Goal: Task Accomplishment & Management: Use online tool/utility

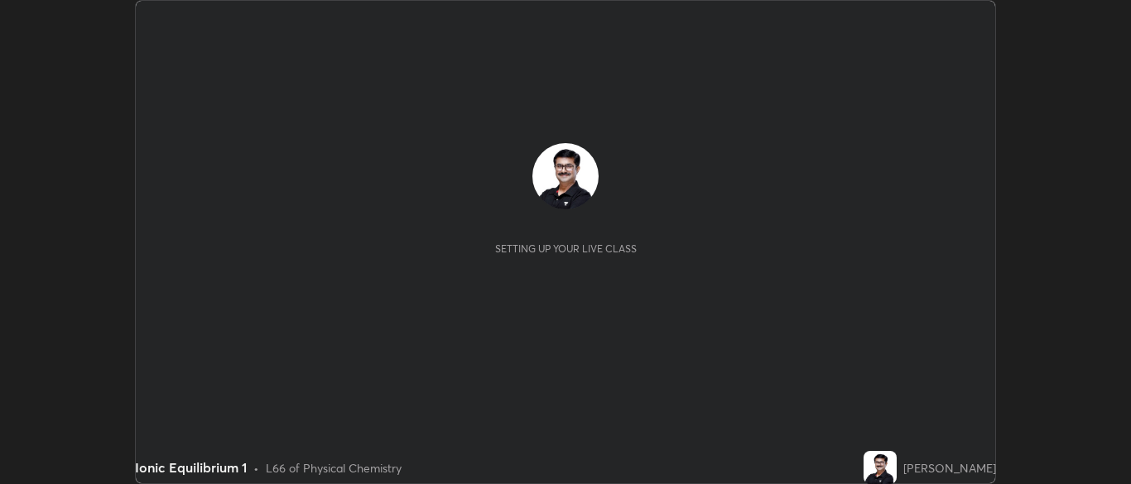
scroll to position [484, 1130]
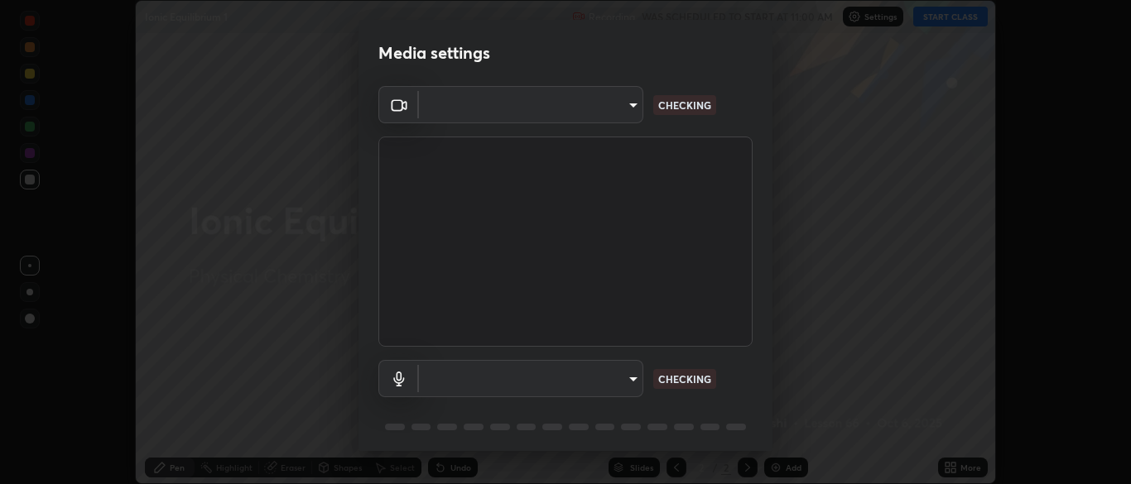
type input "34e31713075c762eaf549acf7f79ea8c82e7b285c8b1d47eb74ddb9ef0427e79"
click at [632, 376] on body "Erase all Ionic Equilibrium 1 Recording WAS SCHEDULED TO START AT 11:00 AM Sett…" at bounding box center [565, 242] width 1131 height 484
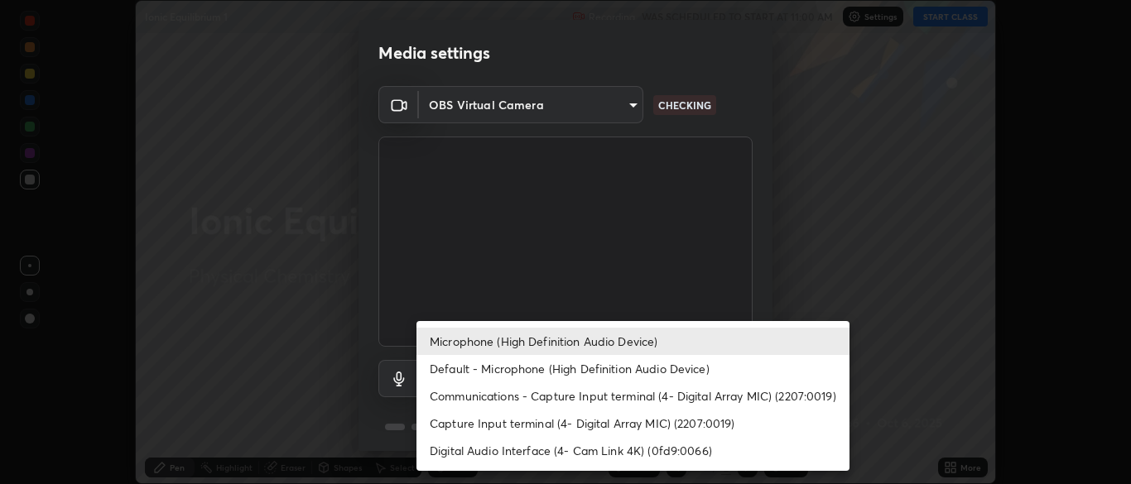
click at [596, 372] on li "Default - Microphone (High Definition Audio Device)" at bounding box center [632, 368] width 433 height 27
type input "default"
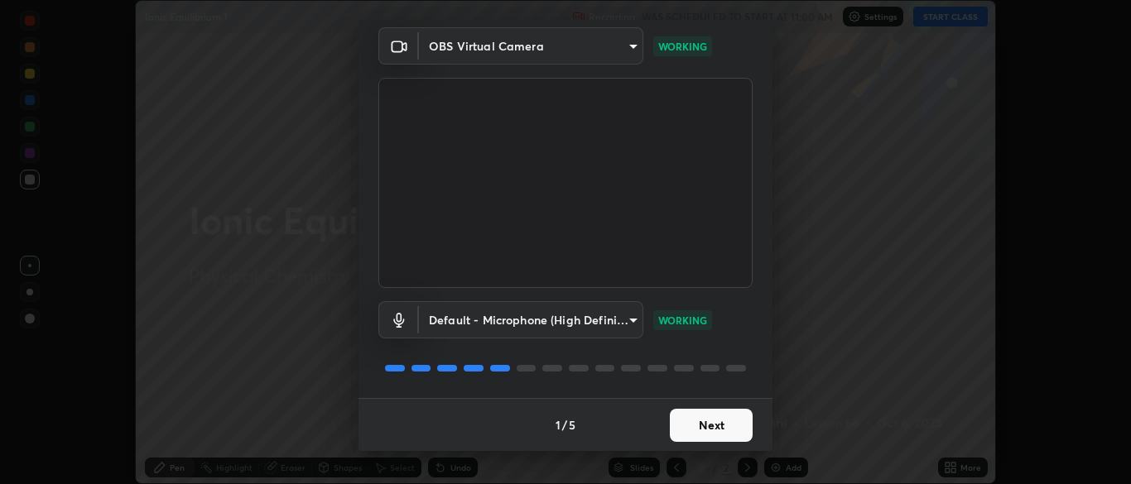
scroll to position [58, 0]
click at [716, 430] on button "Next" at bounding box center [711, 426] width 83 height 33
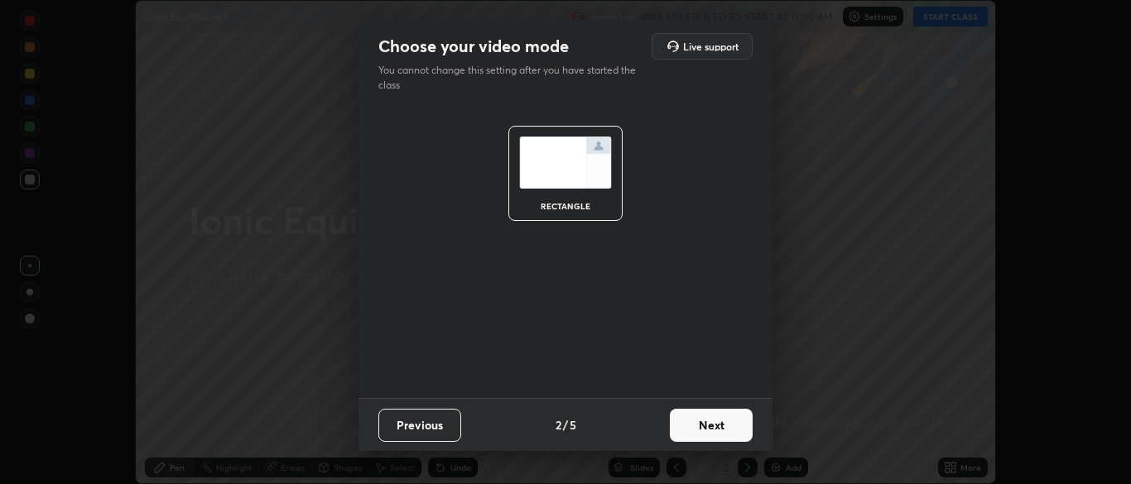
scroll to position [0, 0]
click at [717, 430] on button "Next" at bounding box center [711, 425] width 83 height 33
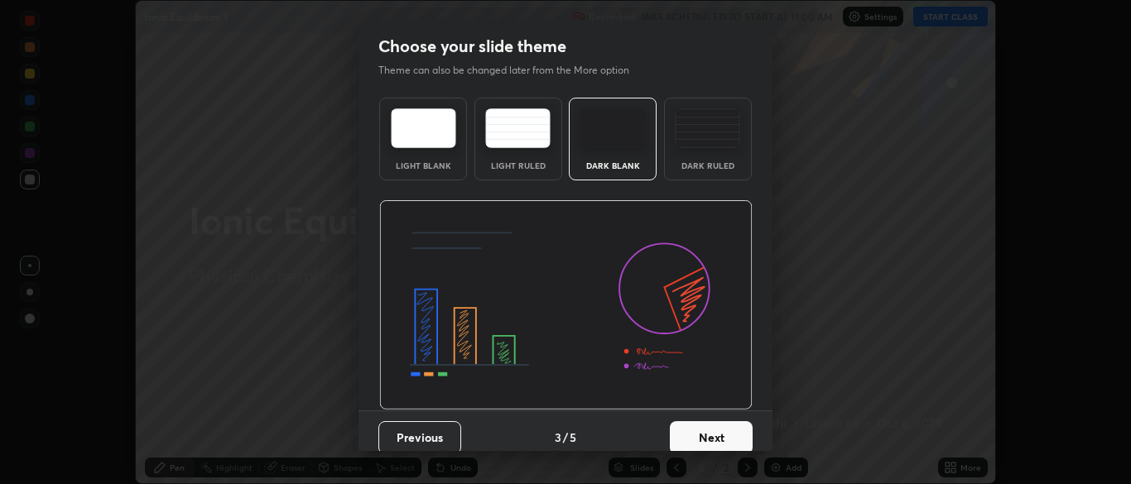
click at [717, 439] on button "Next" at bounding box center [711, 437] width 83 height 33
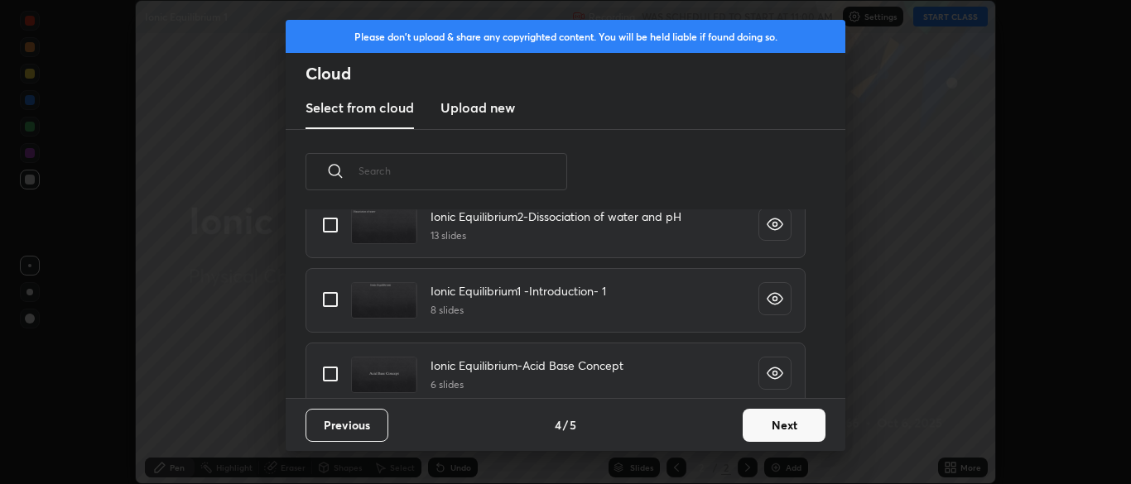
scroll to position [1191, 0]
click at [332, 298] on input "grid" at bounding box center [330, 299] width 35 height 35
checkbox input "true"
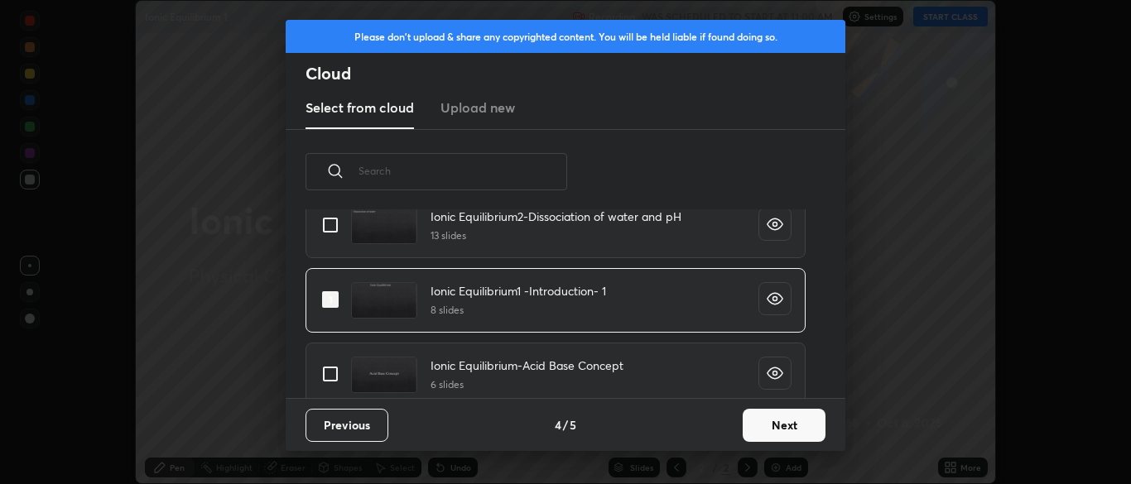
click at [776, 426] on button "Next" at bounding box center [783, 425] width 83 height 33
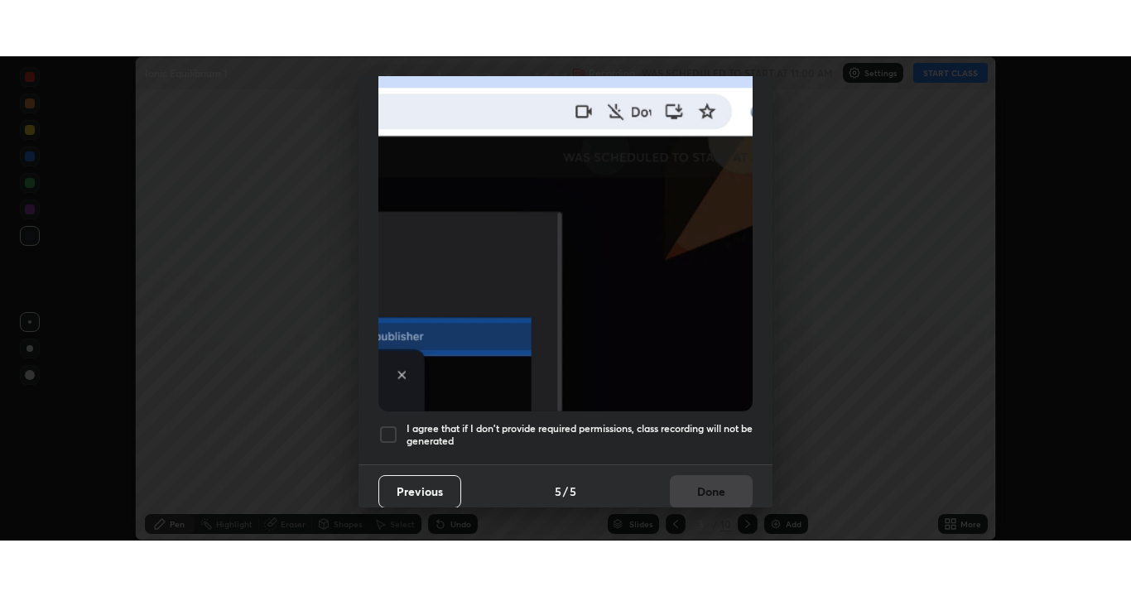
scroll to position [396, 0]
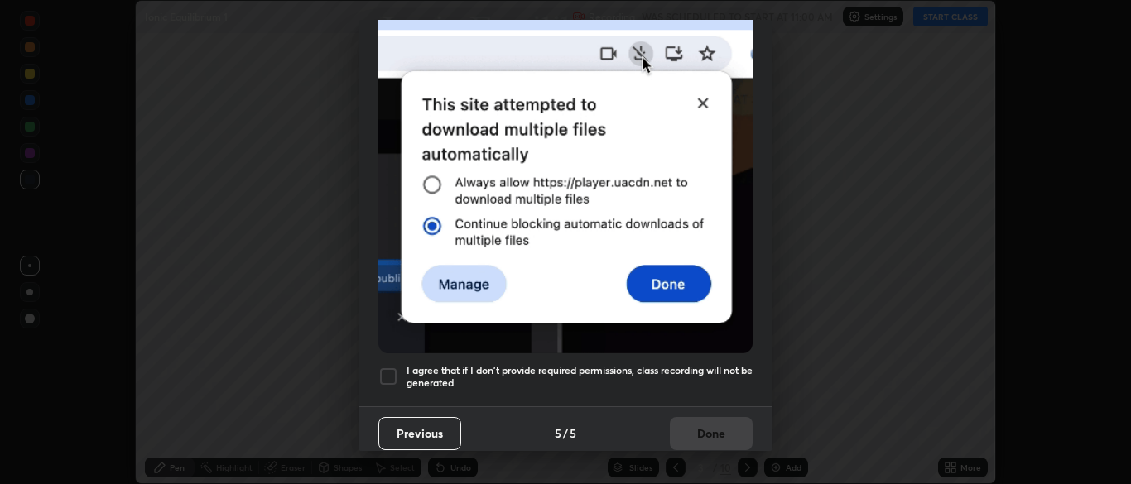
click at [388, 367] on div at bounding box center [388, 377] width 20 height 20
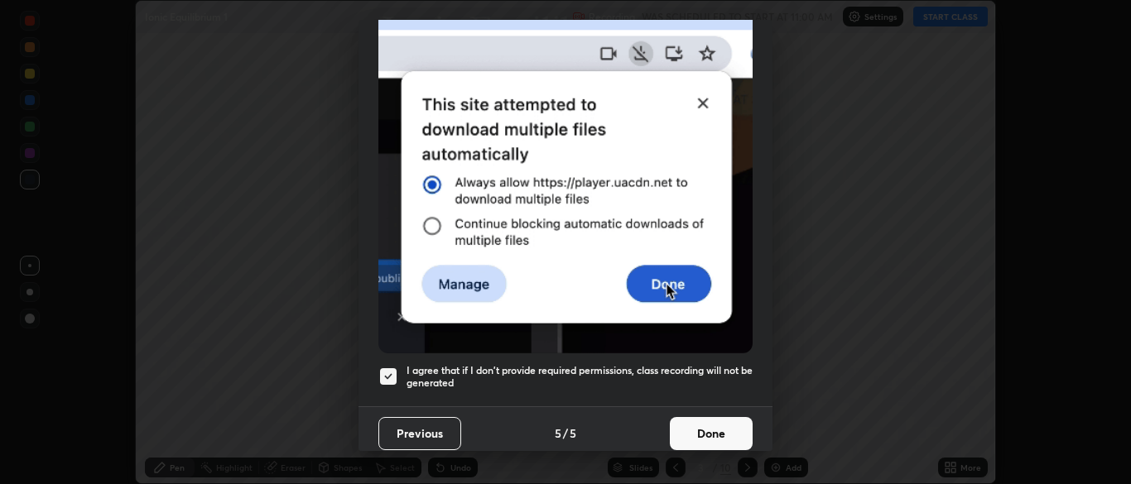
click at [699, 430] on button "Done" at bounding box center [711, 433] width 83 height 33
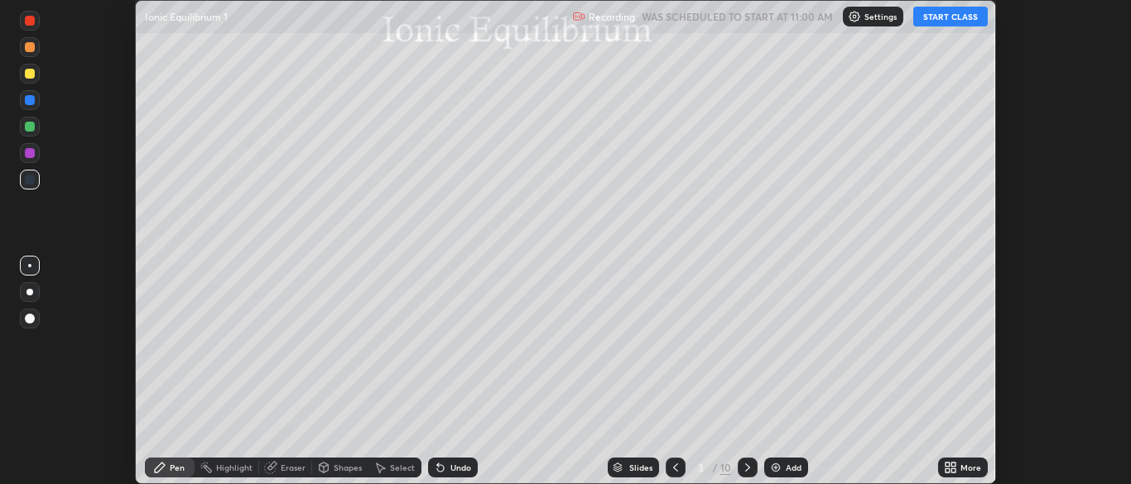
click at [945, 464] on icon at bounding box center [947, 465] width 4 height 4
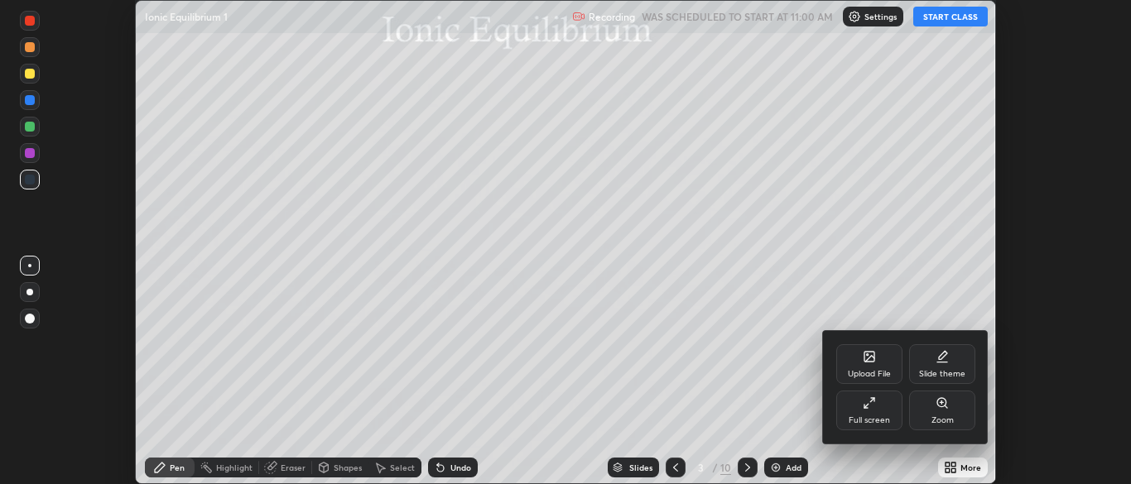
click at [862, 416] on div "Full screen" at bounding box center [868, 420] width 41 height 8
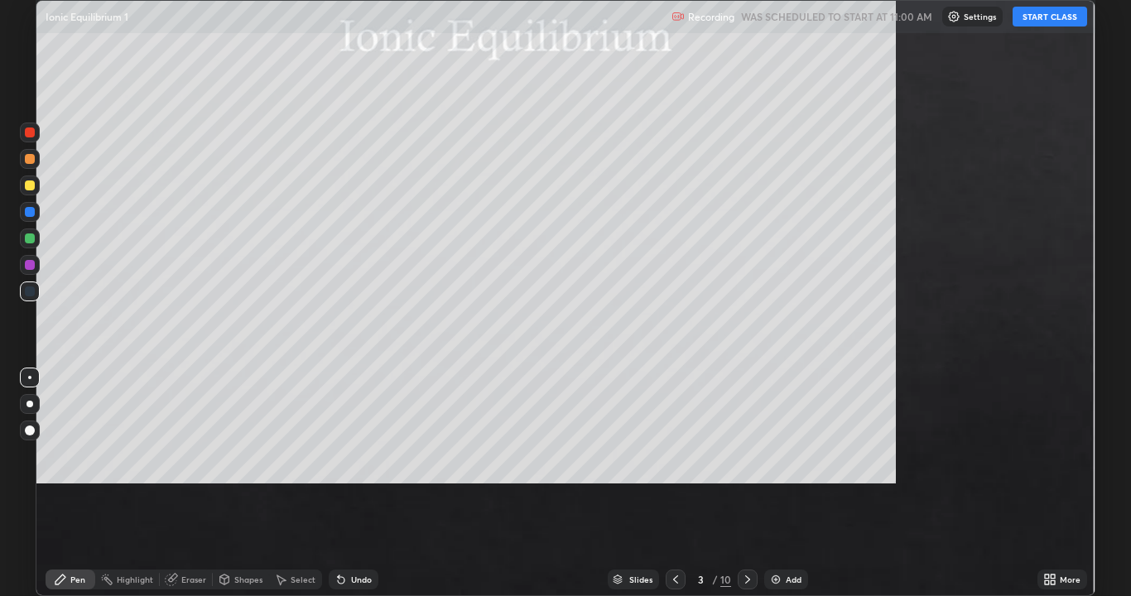
scroll to position [596, 1131]
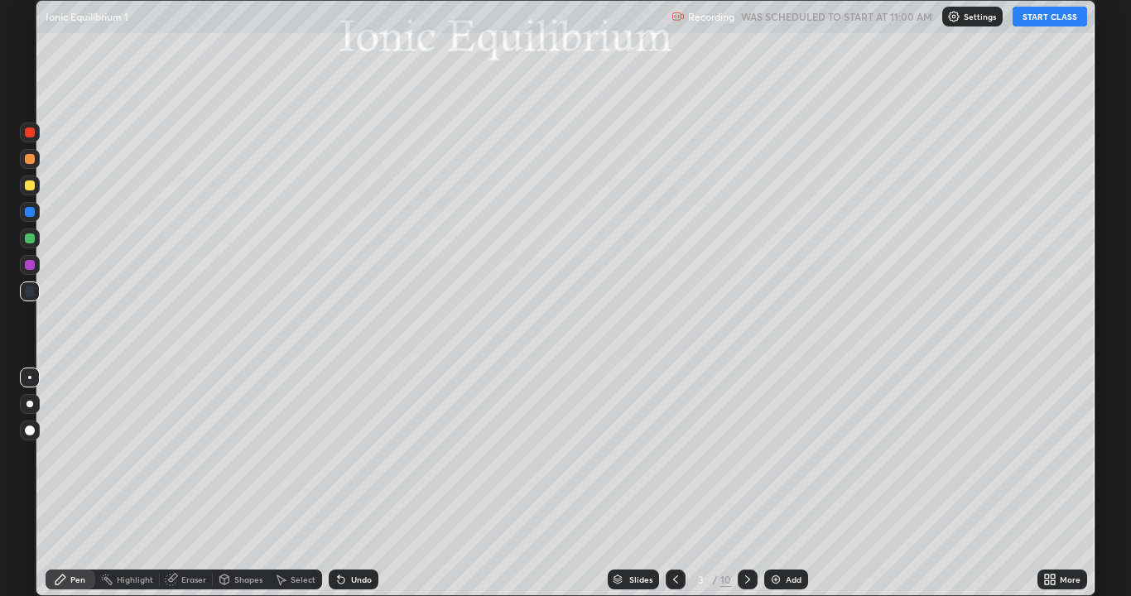
click at [646, 483] on div "Slides" at bounding box center [640, 579] width 23 height 8
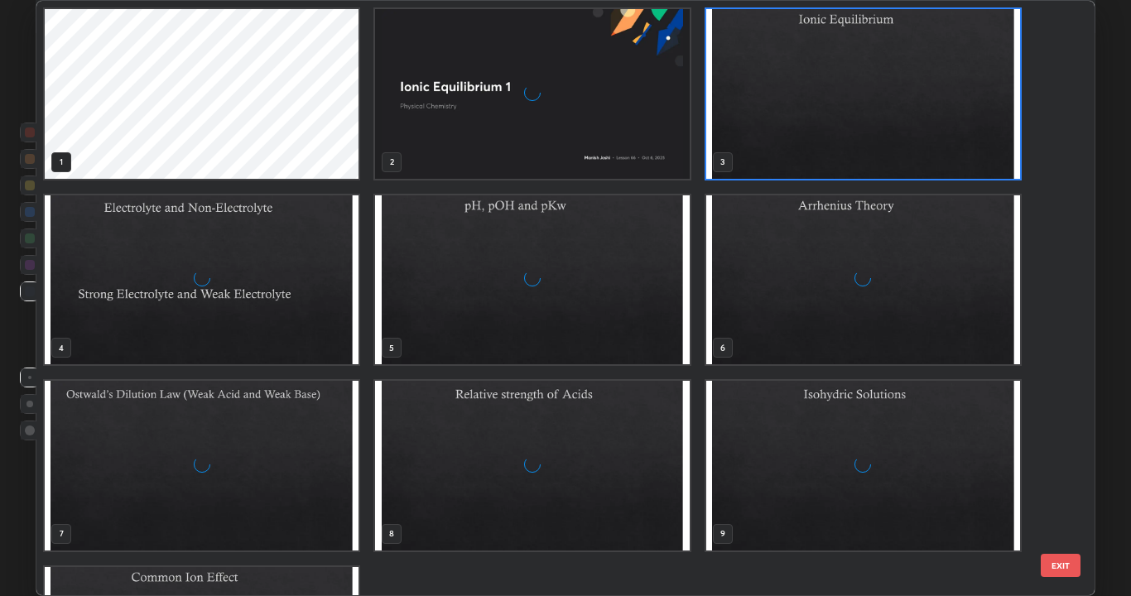
scroll to position [589, 1049]
click at [805, 271] on img "grid" at bounding box center [863, 280] width 314 height 170
click at [806, 272] on img "grid" at bounding box center [863, 280] width 314 height 170
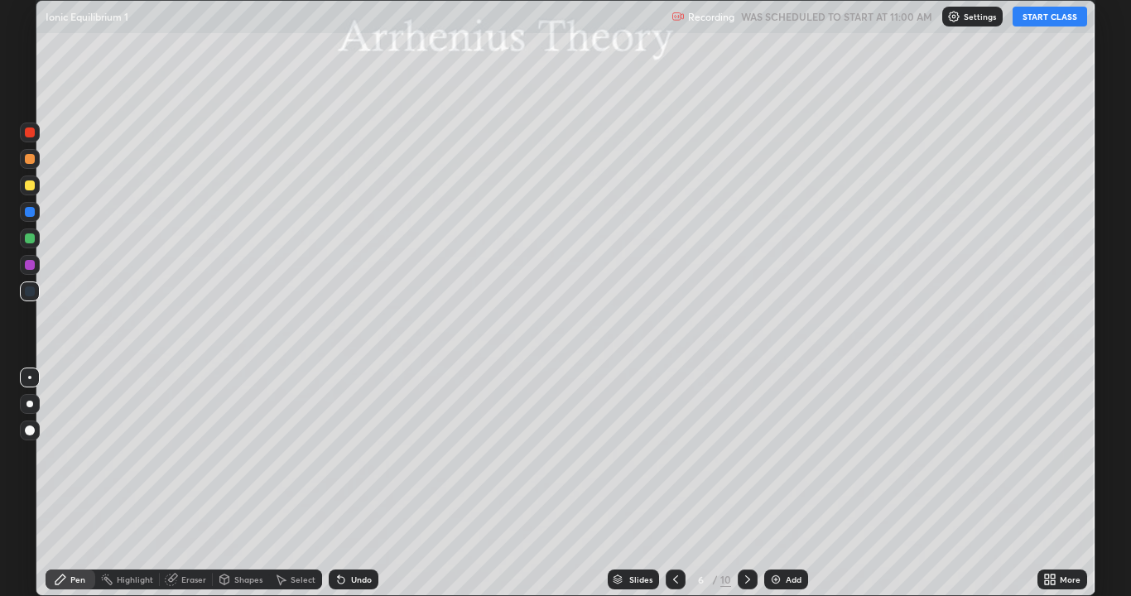
click at [1043, 22] on button "START CLASS" at bounding box center [1049, 17] width 74 height 20
click at [32, 185] on div at bounding box center [30, 185] width 10 height 10
click at [339, 483] on icon at bounding box center [341, 580] width 7 height 7
click at [743, 483] on icon at bounding box center [747, 579] width 13 height 13
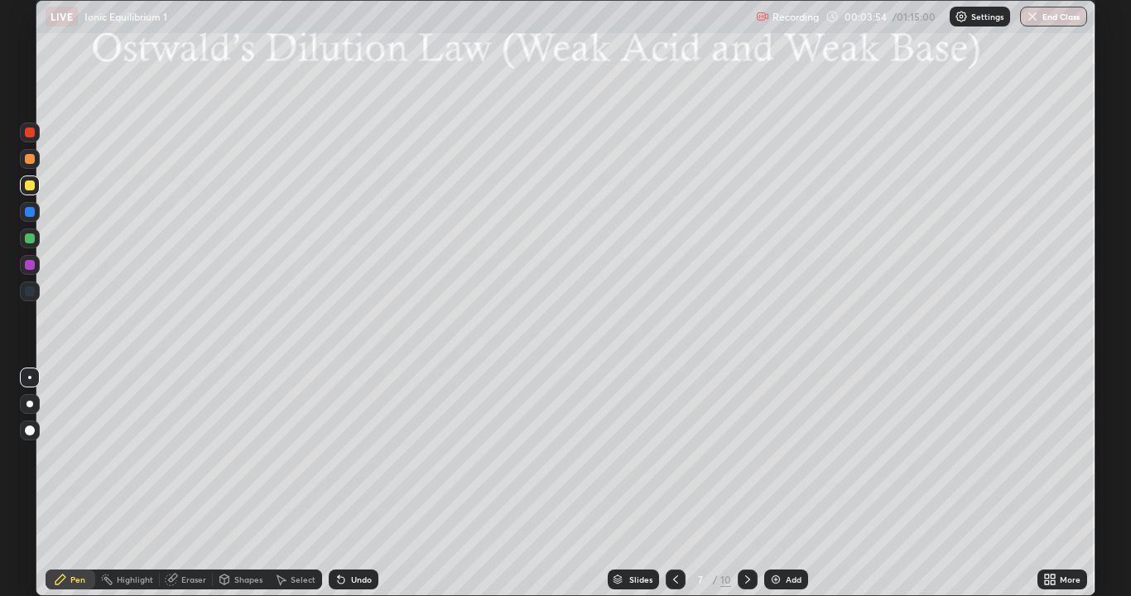
click at [32, 187] on div at bounding box center [30, 185] width 10 height 10
click at [242, 483] on div "Shapes" at bounding box center [248, 579] width 28 height 8
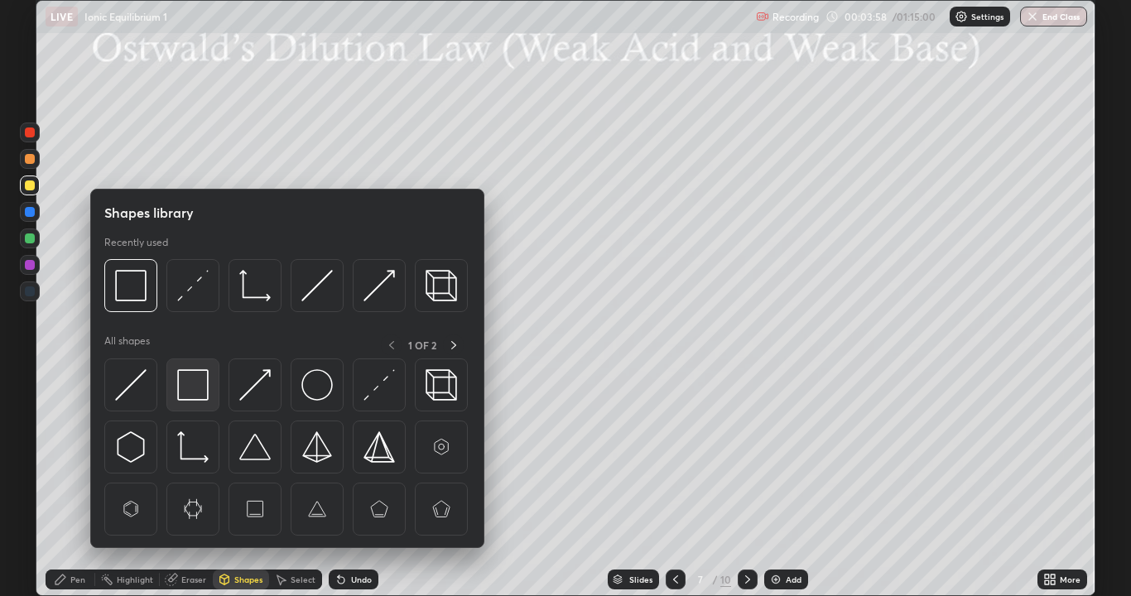
click at [202, 392] on img at bounding box center [192, 384] width 31 height 31
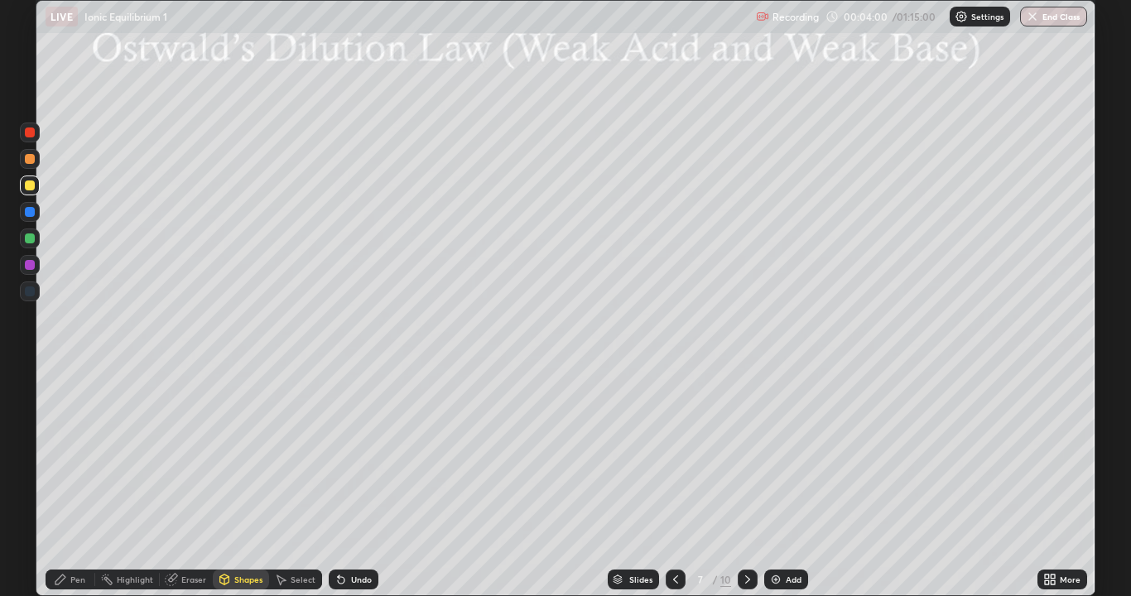
click at [223, 483] on icon at bounding box center [224, 578] width 9 height 2
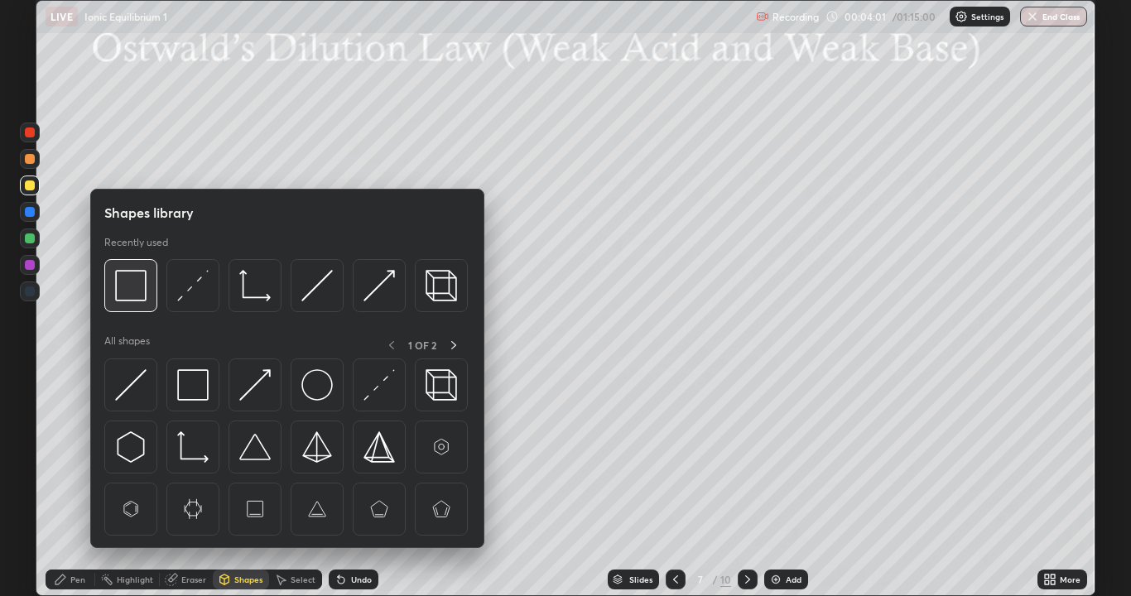
click at [127, 286] on img at bounding box center [130, 285] width 31 height 31
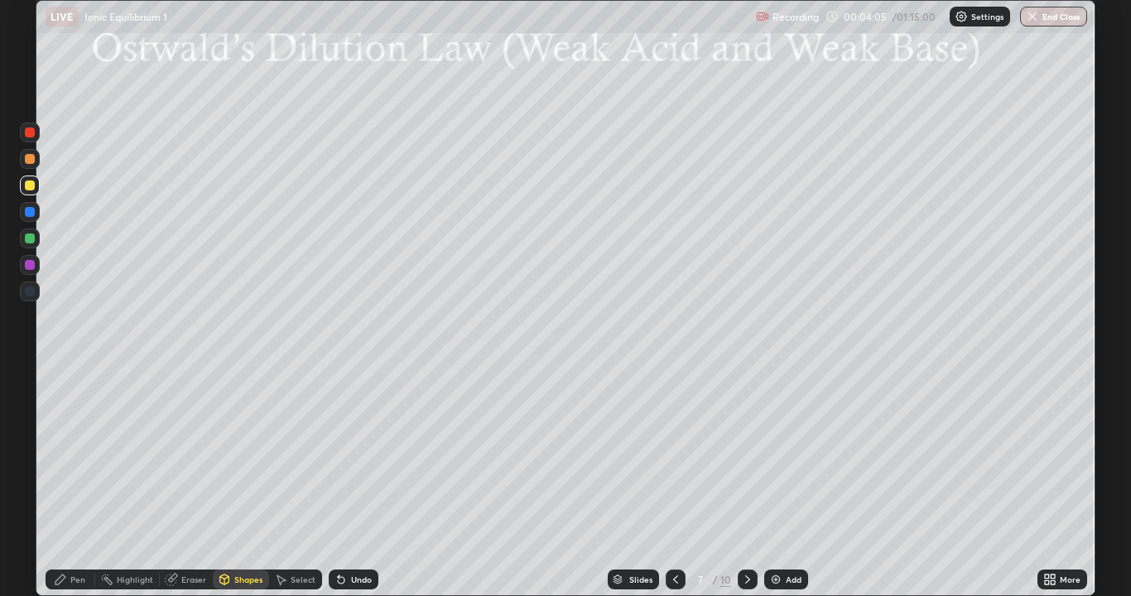
click at [29, 212] on div at bounding box center [30, 212] width 10 height 10
click at [187, 483] on div "Eraser" at bounding box center [193, 579] width 25 height 8
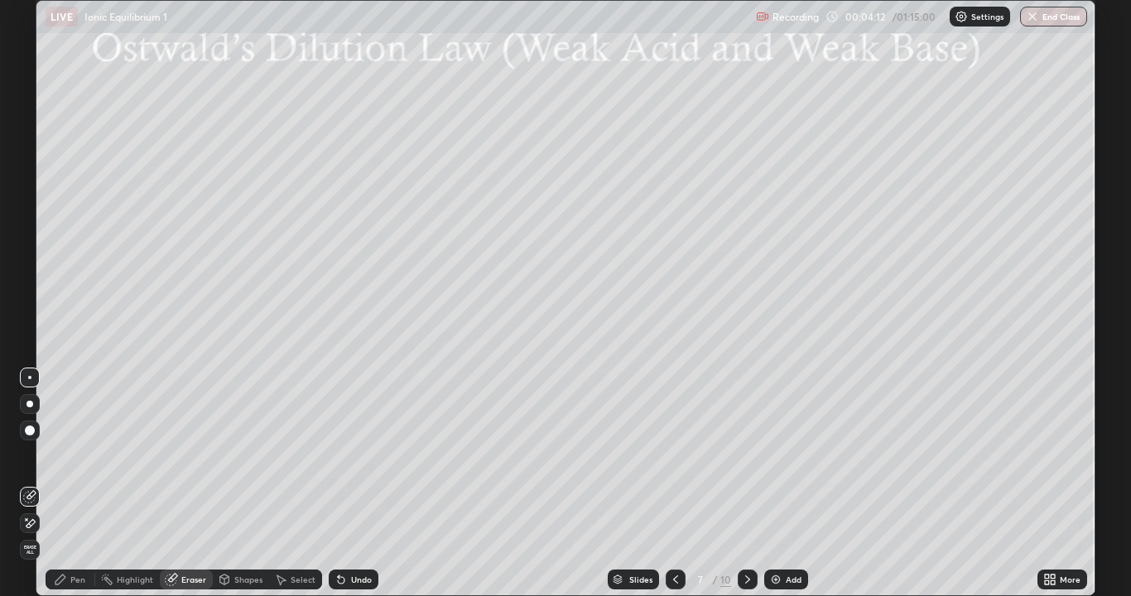
click at [66, 483] on div "Pen" at bounding box center [71, 579] width 50 height 20
click at [31, 190] on div at bounding box center [30, 185] width 10 height 10
click at [31, 214] on div at bounding box center [30, 212] width 10 height 10
click at [30, 187] on div at bounding box center [30, 185] width 10 height 10
click at [28, 238] on div at bounding box center [30, 238] width 10 height 10
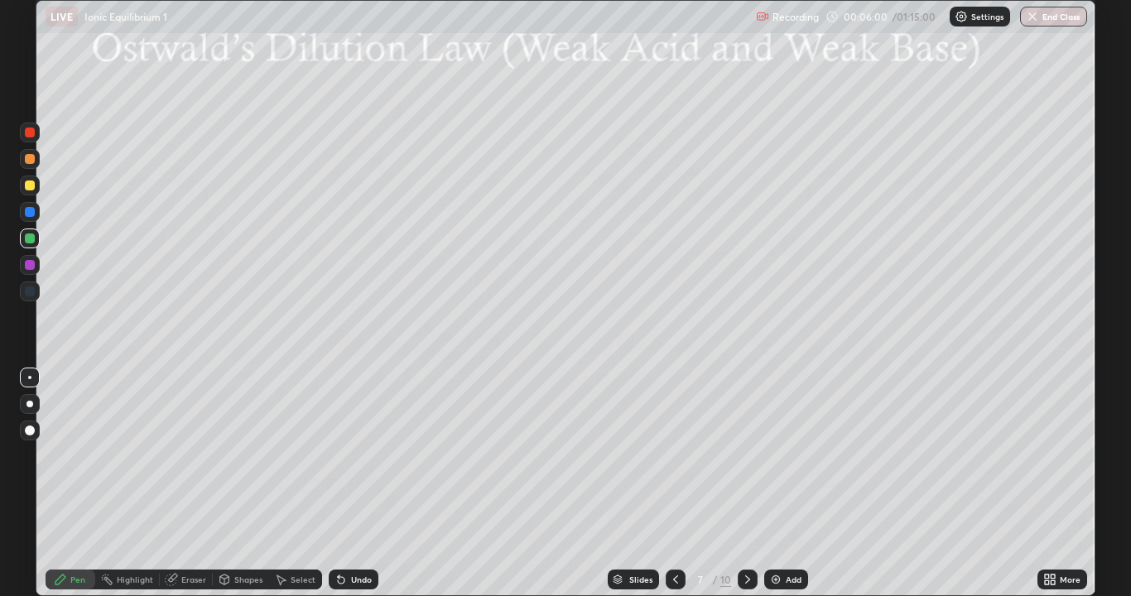
click at [31, 189] on div at bounding box center [30, 185] width 10 height 10
click at [300, 483] on div "Select" at bounding box center [303, 579] width 25 height 8
click at [248, 483] on div "Shapes" at bounding box center [248, 579] width 28 height 8
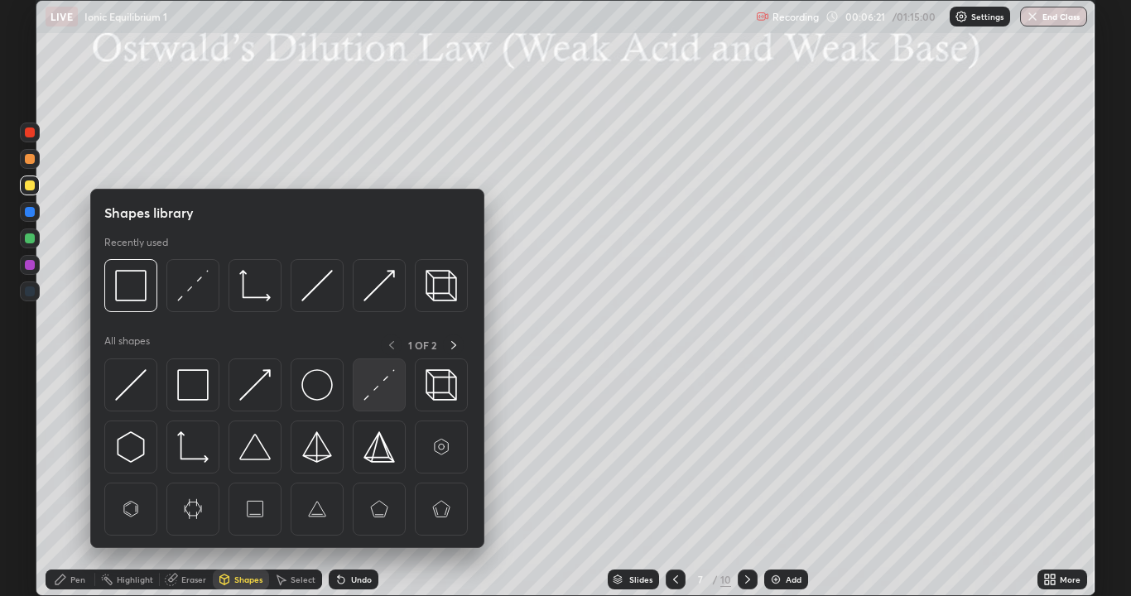
click at [373, 392] on img at bounding box center [378, 384] width 31 height 31
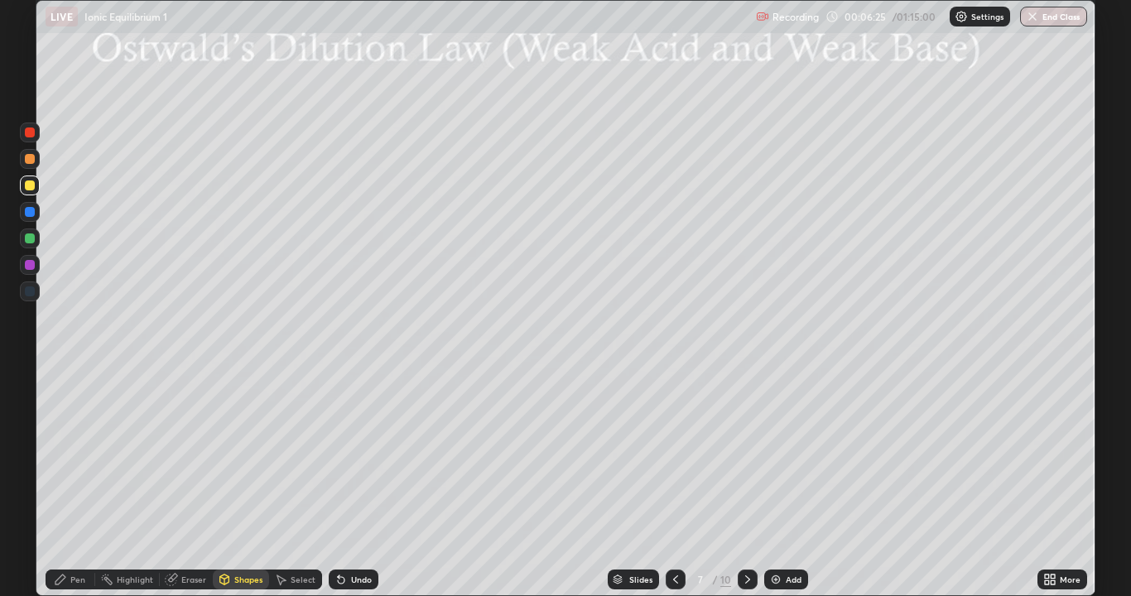
click at [82, 483] on div "Pen" at bounding box center [77, 579] width 15 height 8
click at [33, 185] on div at bounding box center [30, 185] width 10 height 10
click at [26, 162] on div at bounding box center [30, 159] width 10 height 10
click at [774, 483] on img at bounding box center [775, 579] width 13 height 13
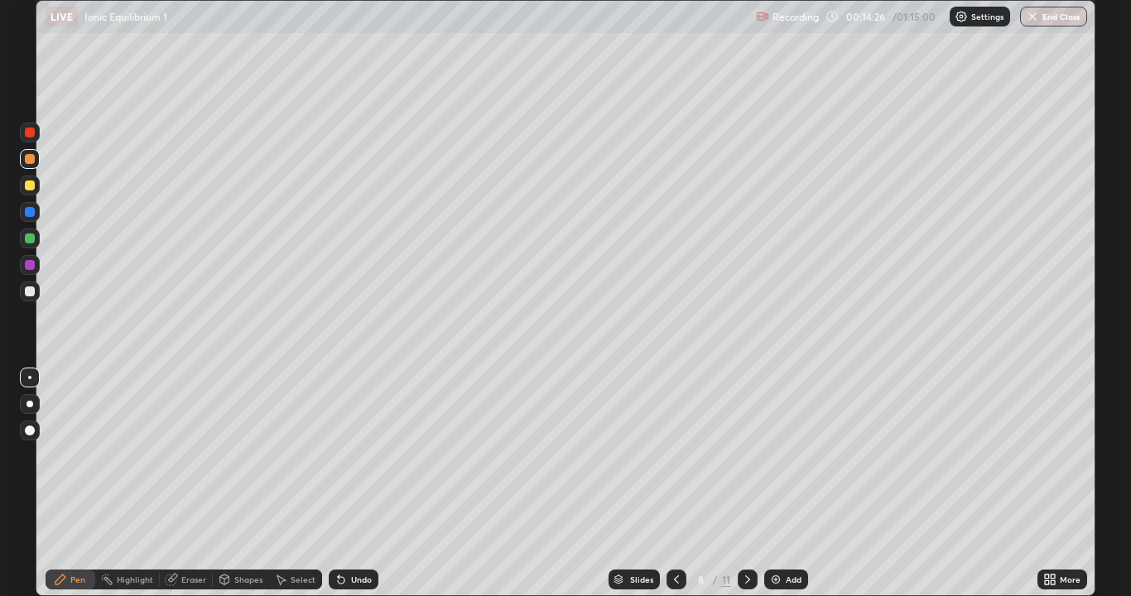
click at [28, 291] on div at bounding box center [30, 291] width 10 height 10
click at [288, 483] on div "Select" at bounding box center [295, 579] width 53 height 20
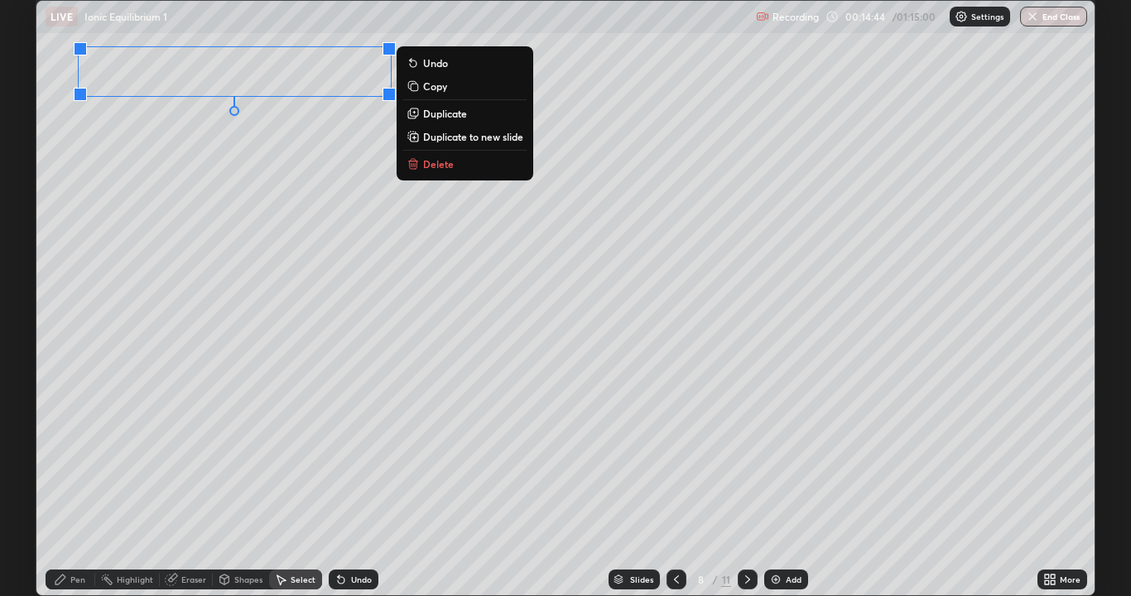
click at [315, 237] on div "0 ° Undo Copy Duplicate Duplicate to new slide Delete" at bounding box center [565, 298] width 1058 height 594
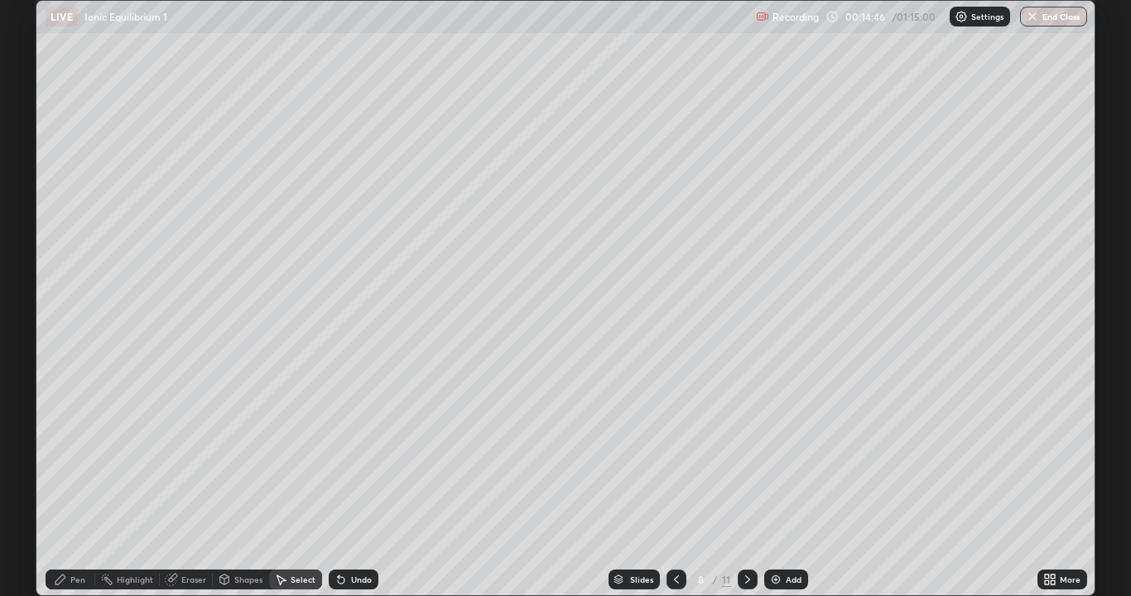
click at [70, 483] on div "Pen" at bounding box center [71, 579] width 50 height 20
click at [31, 291] on div at bounding box center [30, 291] width 10 height 10
click at [28, 218] on div at bounding box center [30, 212] width 20 height 20
click at [29, 289] on div at bounding box center [30, 291] width 10 height 10
click at [234, 483] on div "Shapes" at bounding box center [248, 579] width 28 height 8
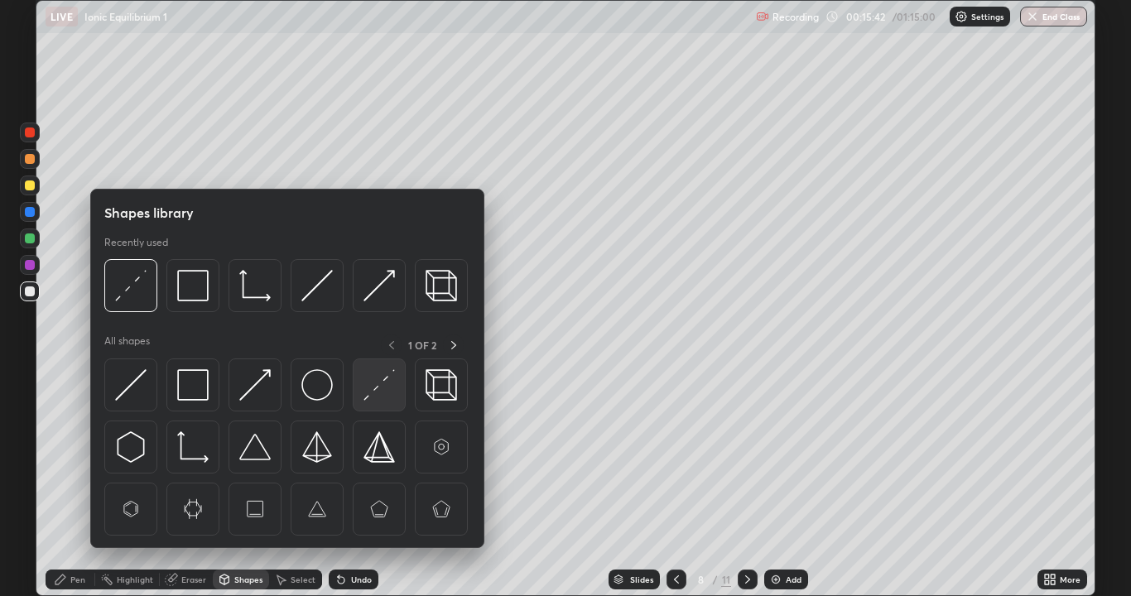
click at [367, 396] on img at bounding box center [378, 384] width 31 height 31
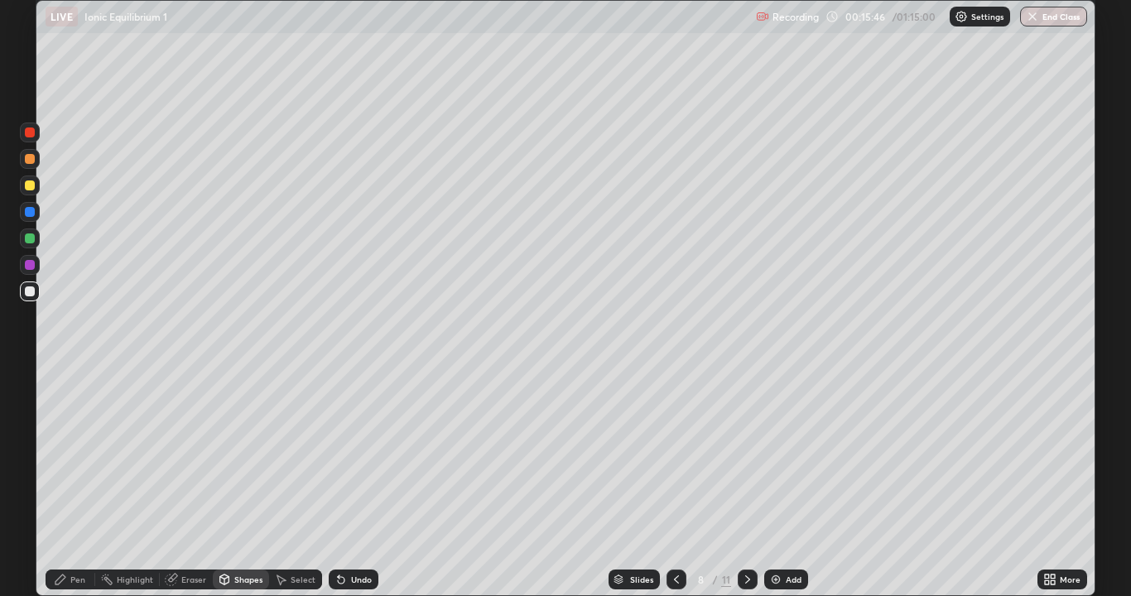
click at [79, 483] on div "Pen" at bounding box center [71, 579] width 50 height 20
click at [359, 483] on div "Undo" at bounding box center [361, 579] width 21 height 8
click at [351, 483] on div "Undo" at bounding box center [361, 579] width 21 height 8
click at [351, 483] on div "Undo" at bounding box center [354, 579] width 50 height 20
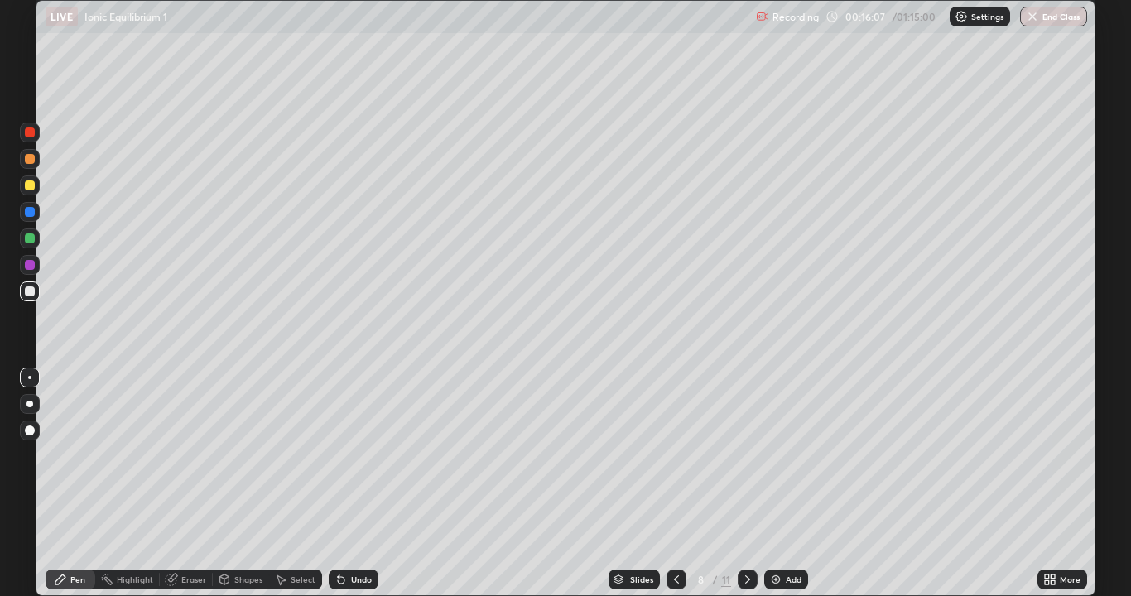
click at [360, 483] on div "Undo" at bounding box center [354, 579] width 50 height 20
click at [33, 238] on div at bounding box center [30, 238] width 10 height 10
click at [36, 289] on div at bounding box center [30, 291] width 20 height 20
click at [240, 483] on div "Shapes" at bounding box center [248, 579] width 28 height 8
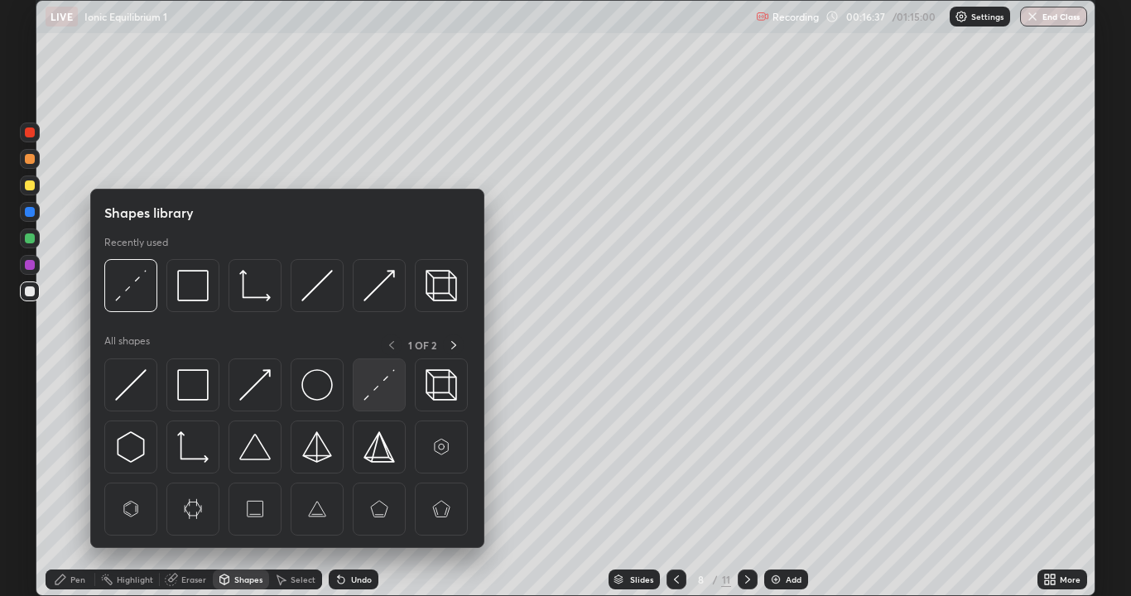
click at [367, 400] on img at bounding box center [378, 384] width 31 height 31
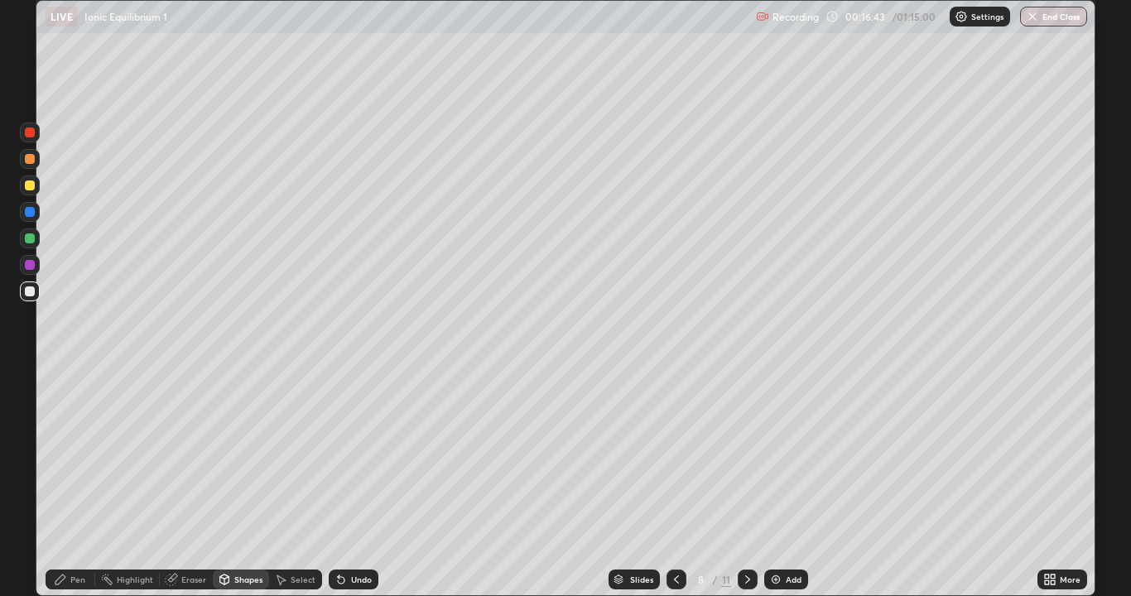
click at [75, 483] on div "Pen" at bounding box center [77, 579] width 15 height 8
click at [253, 483] on div "Shapes" at bounding box center [248, 579] width 28 height 8
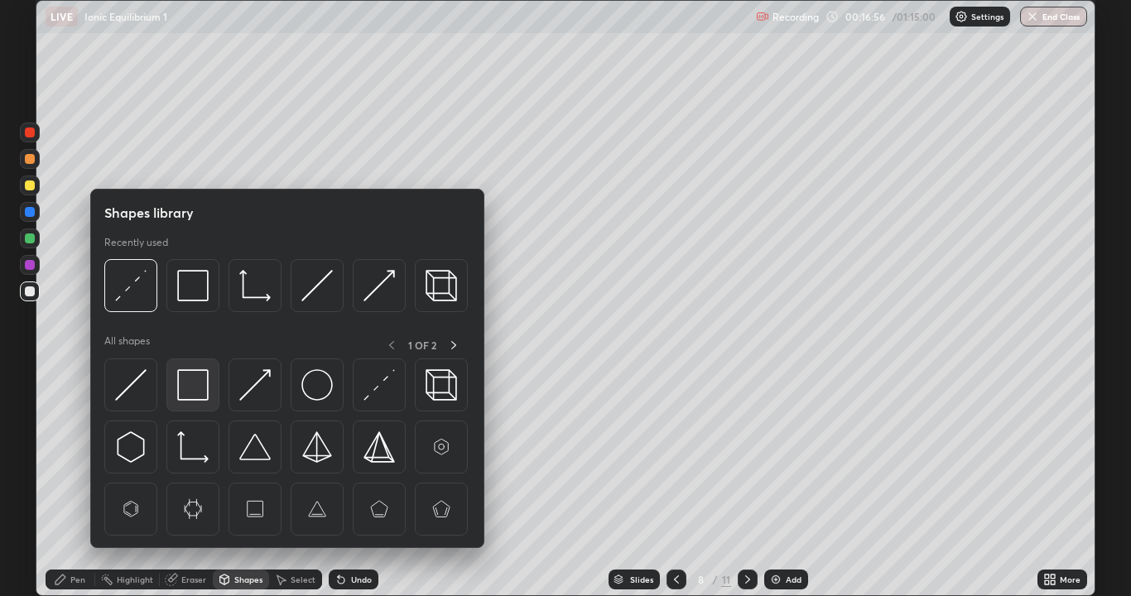
click at [207, 394] on img at bounding box center [192, 384] width 31 height 31
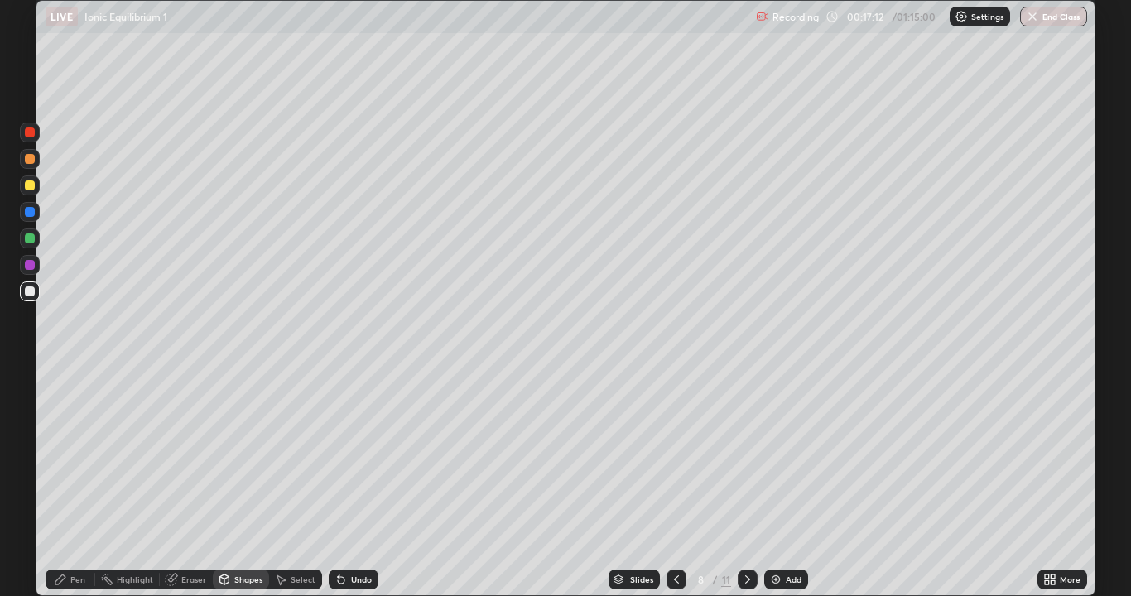
click at [60, 483] on icon at bounding box center [60, 579] width 13 height 13
click at [256, 483] on div "Shapes" at bounding box center [248, 579] width 28 height 8
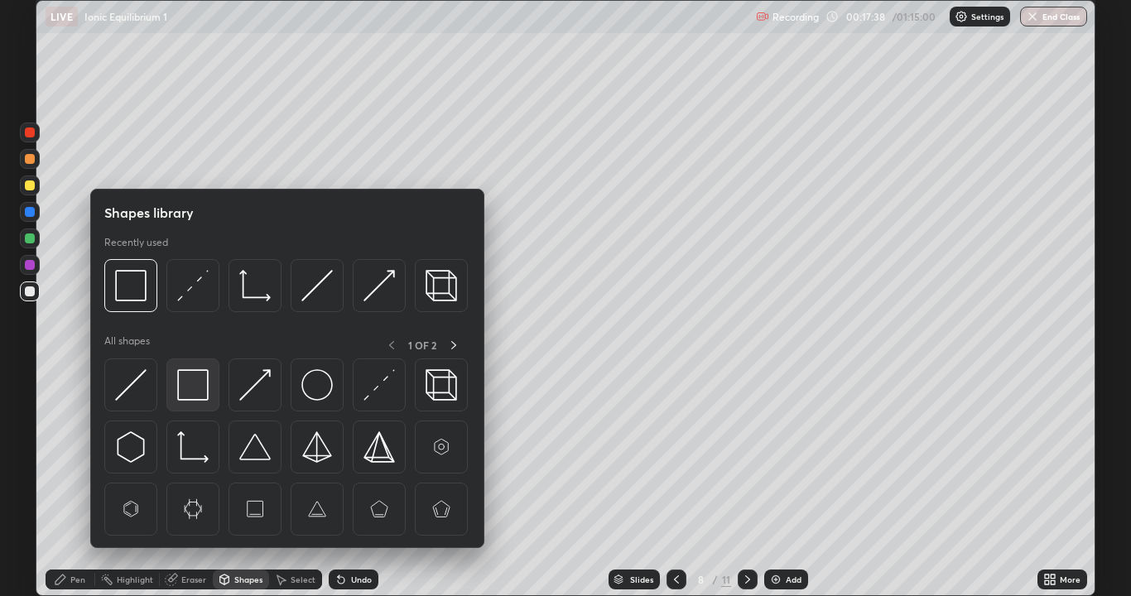
click at [205, 387] on img at bounding box center [192, 384] width 31 height 31
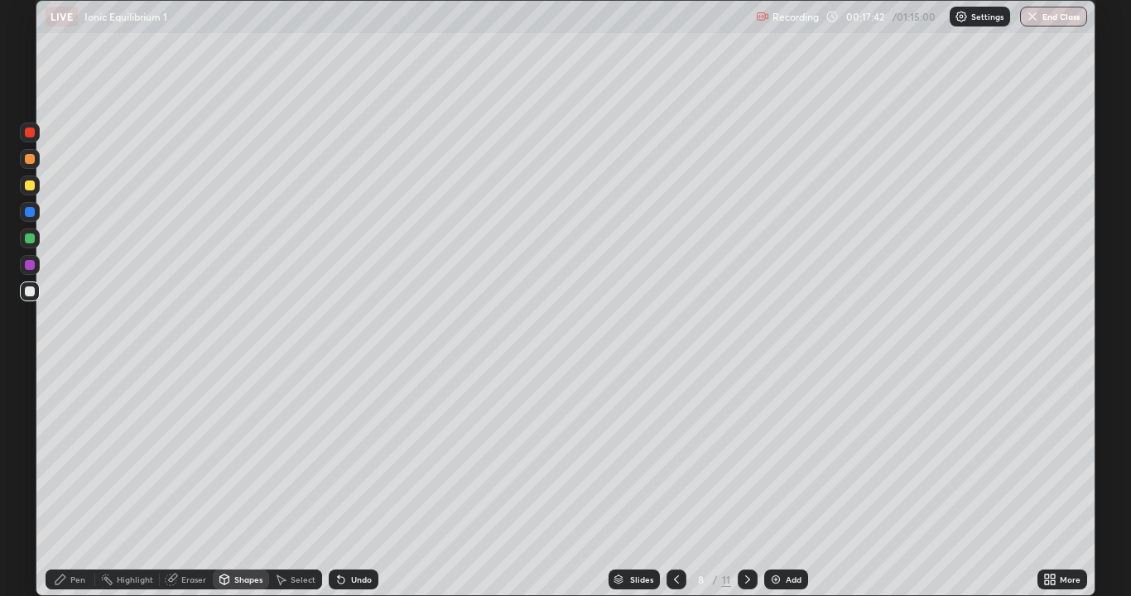
click at [33, 291] on div at bounding box center [30, 291] width 10 height 10
click at [38, 286] on div at bounding box center [30, 291] width 20 height 20
click at [82, 483] on div "Pen" at bounding box center [77, 579] width 15 height 8
click at [356, 483] on div "Undo" at bounding box center [361, 579] width 21 height 8
click at [358, 483] on div "Undo" at bounding box center [361, 579] width 21 height 8
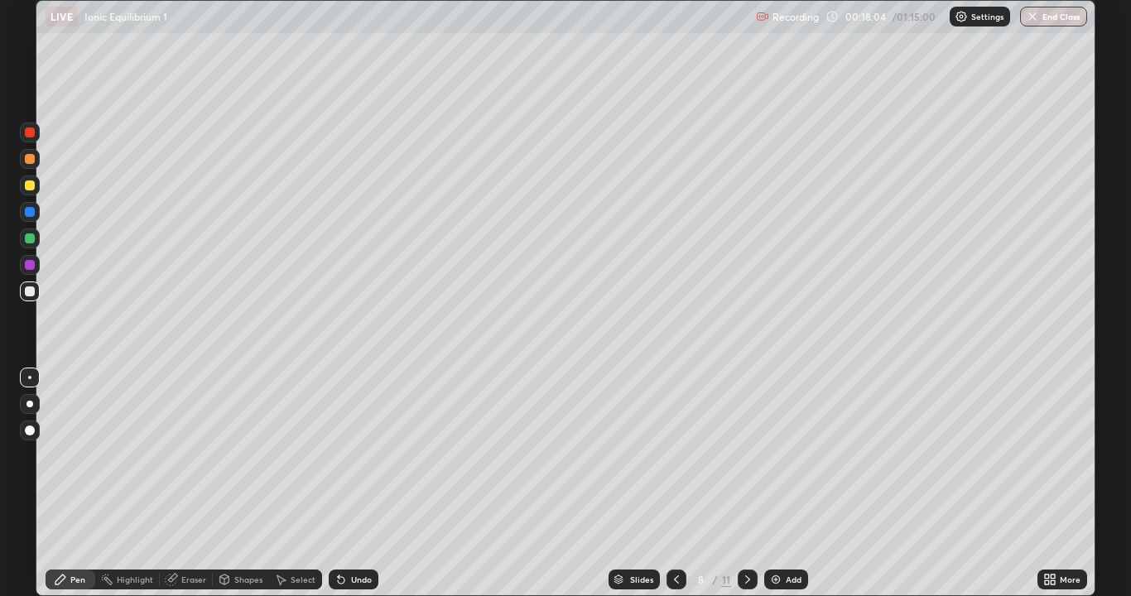
click at [353, 483] on div "Undo" at bounding box center [361, 579] width 21 height 8
click at [245, 483] on div "Shapes" at bounding box center [248, 579] width 28 height 8
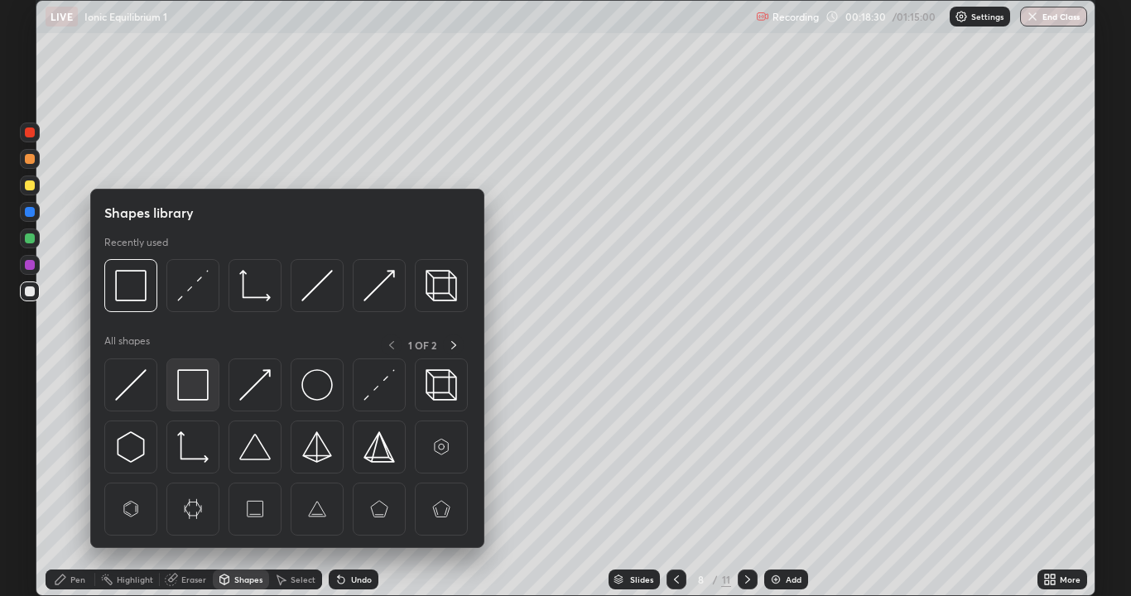
click at [205, 388] on img at bounding box center [192, 384] width 31 height 31
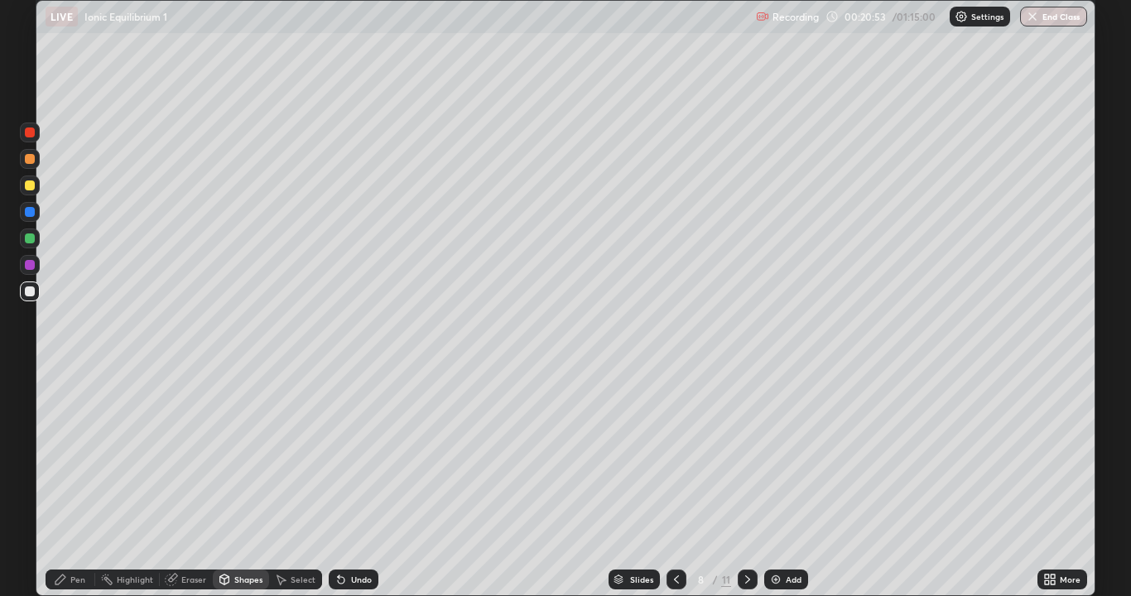
click at [31, 188] on div at bounding box center [30, 185] width 10 height 10
click at [231, 483] on div "Shapes" at bounding box center [241, 579] width 56 height 20
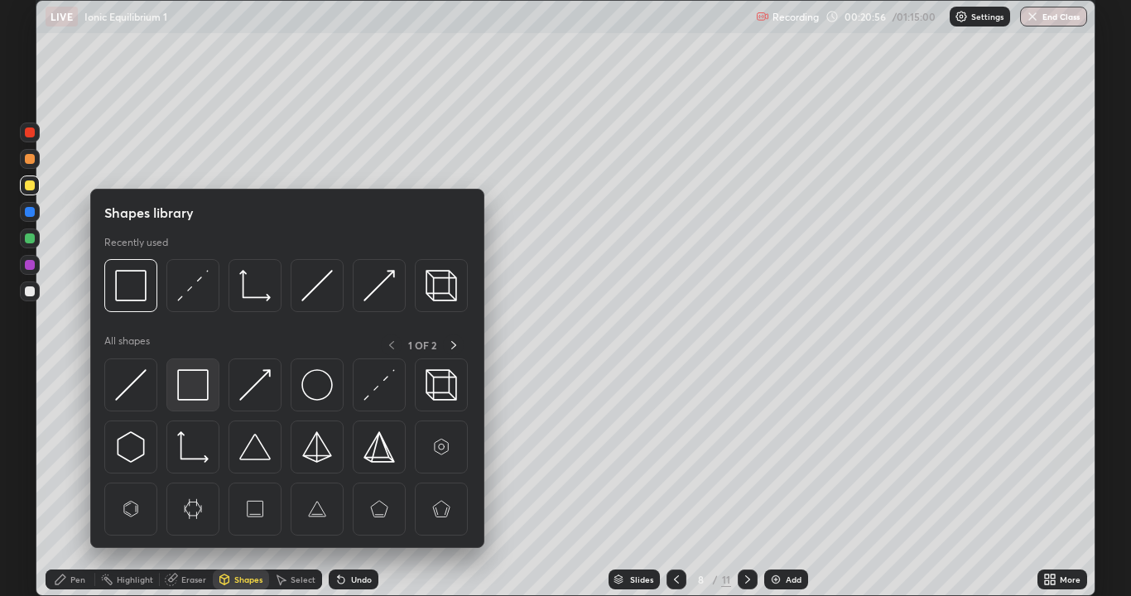
click at [198, 387] on img at bounding box center [192, 384] width 31 height 31
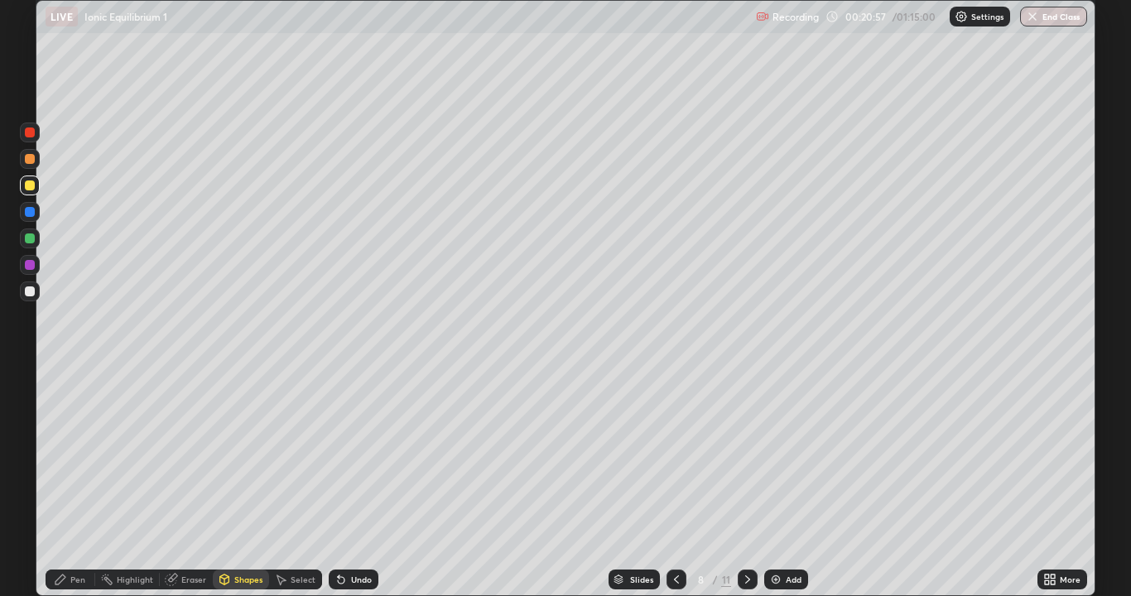
click at [250, 483] on div "Shapes" at bounding box center [248, 579] width 28 height 8
click at [776, 483] on img at bounding box center [775, 579] width 13 height 13
click at [31, 295] on div at bounding box center [30, 291] width 10 height 10
click at [338, 483] on icon at bounding box center [339, 576] width 2 height 2
click at [338, 483] on icon at bounding box center [341, 580] width 7 height 7
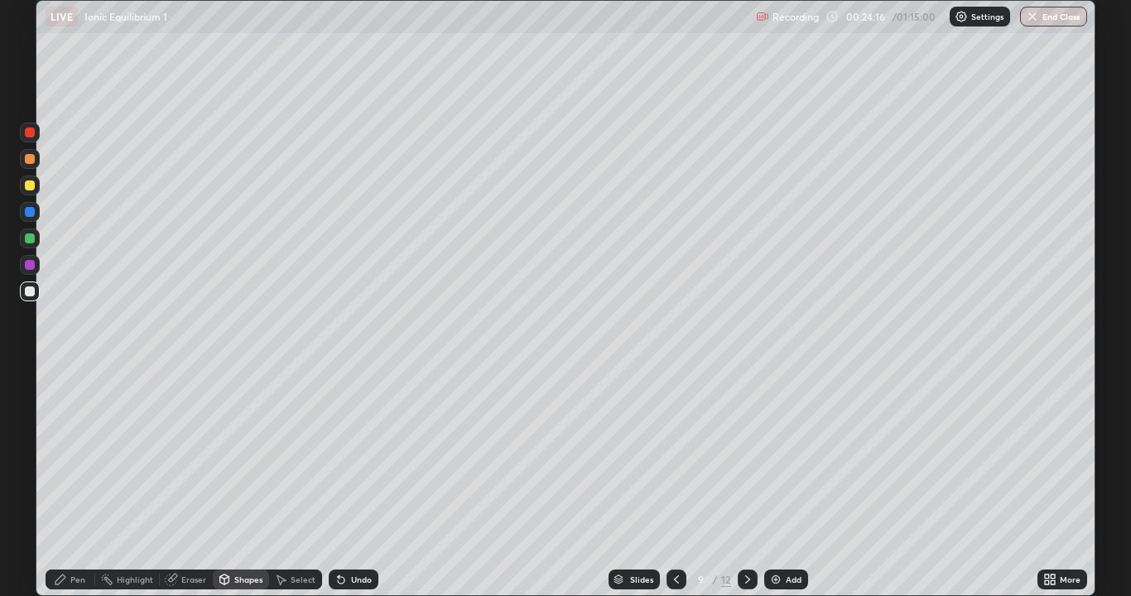
click at [66, 483] on icon at bounding box center [60, 579] width 13 height 13
click at [293, 483] on div "Select" at bounding box center [303, 579] width 25 height 8
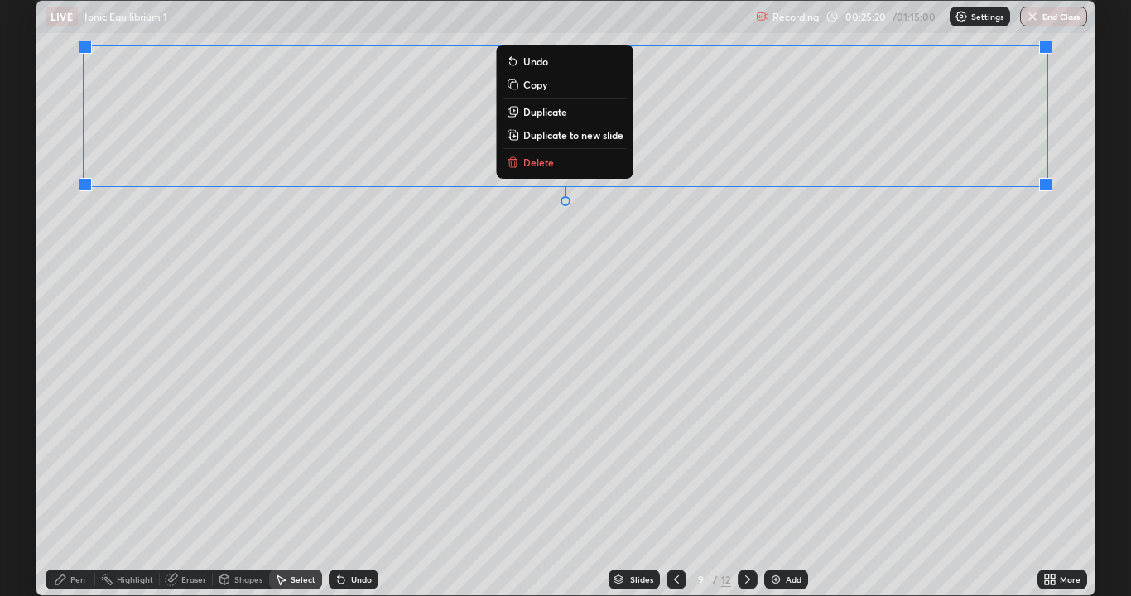
click at [843, 250] on div "0 ° Undo Copy Duplicate Duplicate to new slide Delete" at bounding box center [565, 298] width 1058 height 594
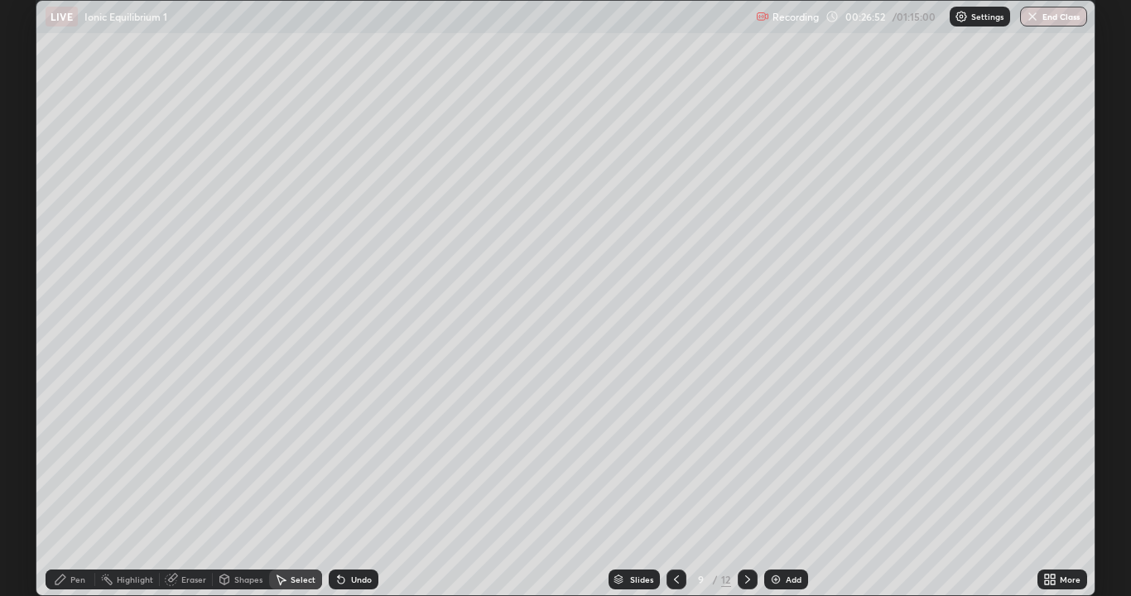
click at [93, 483] on div "Pen" at bounding box center [71, 579] width 50 height 20
click at [33, 162] on div at bounding box center [30, 159] width 10 height 10
click at [296, 483] on div "Select" at bounding box center [295, 579] width 53 height 20
click at [87, 483] on div "Pen" at bounding box center [71, 579] width 50 height 20
click at [30, 163] on div at bounding box center [30, 159] width 10 height 10
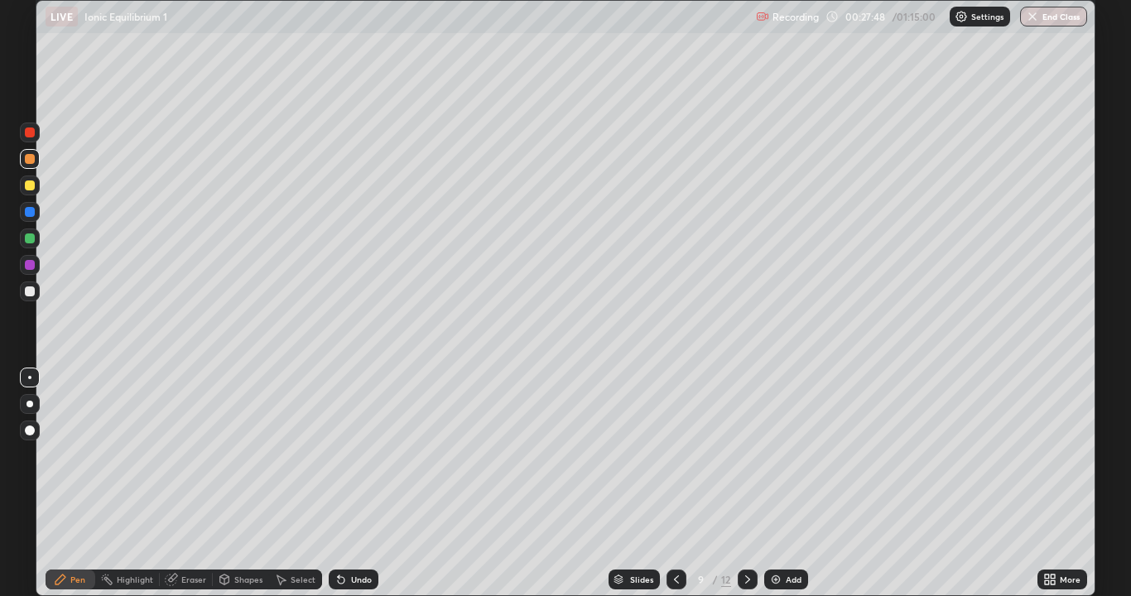
click at [351, 483] on div "Undo" at bounding box center [361, 579] width 21 height 8
click at [353, 483] on div "Undo" at bounding box center [354, 579] width 50 height 20
click at [352, 483] on div "Undo" at bounding box center [354, 579] width 50 height 20
click at [198, 483] on div "Eraser" at bounding box center [193, 579] width 25 height 8
click at [86, 483] on div "Pen" at bounding box center [71, 579] width 50 height 20
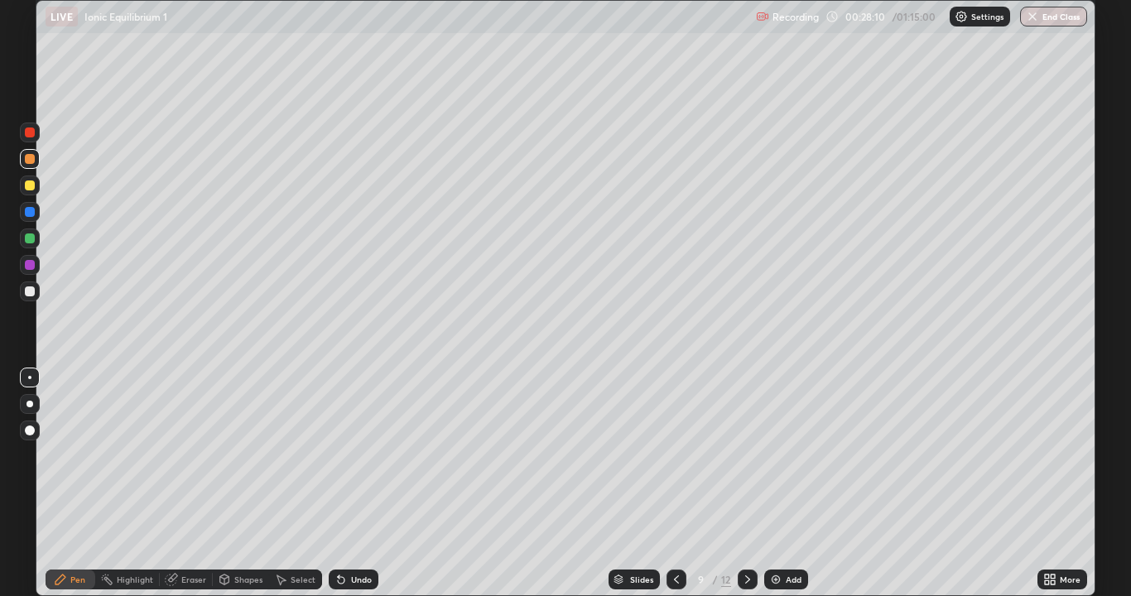
click at [26, 185] on div at bounding box center [30, 185] width 10 height 10
click at [239, 483] on div "Shapes" at bounding box center [241, 579] width 56 height 33
click at [338, 483] on icon at bounding box center [341, 580] width 7 height 7
click at [339, 483] on icon at bounding box center [341, 580] width 7 height 7
click at [343, 483] on icon at bounding box center [340, 579] width 13 height 13
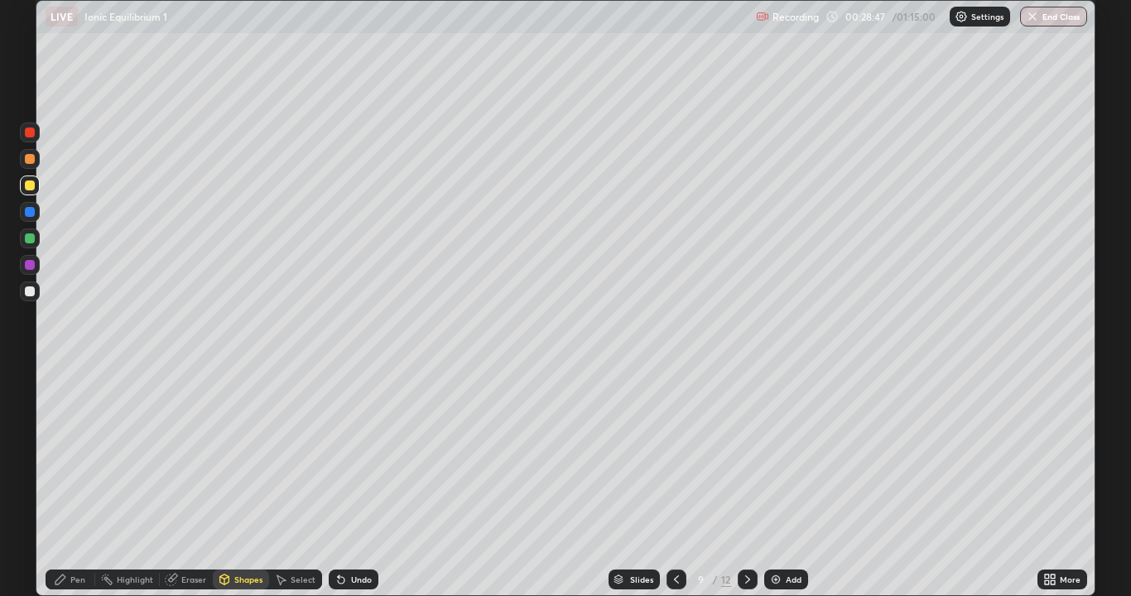
click at [72, 483] on div "Pen" at bounding box center [77, 579] width 15 height 8
click at [278, 483] on icon at bounding box center [281, 580] width 9 height 10
click at [238, 483] on div "Shapes" at bounding box center [248, 579] width 28 height 8
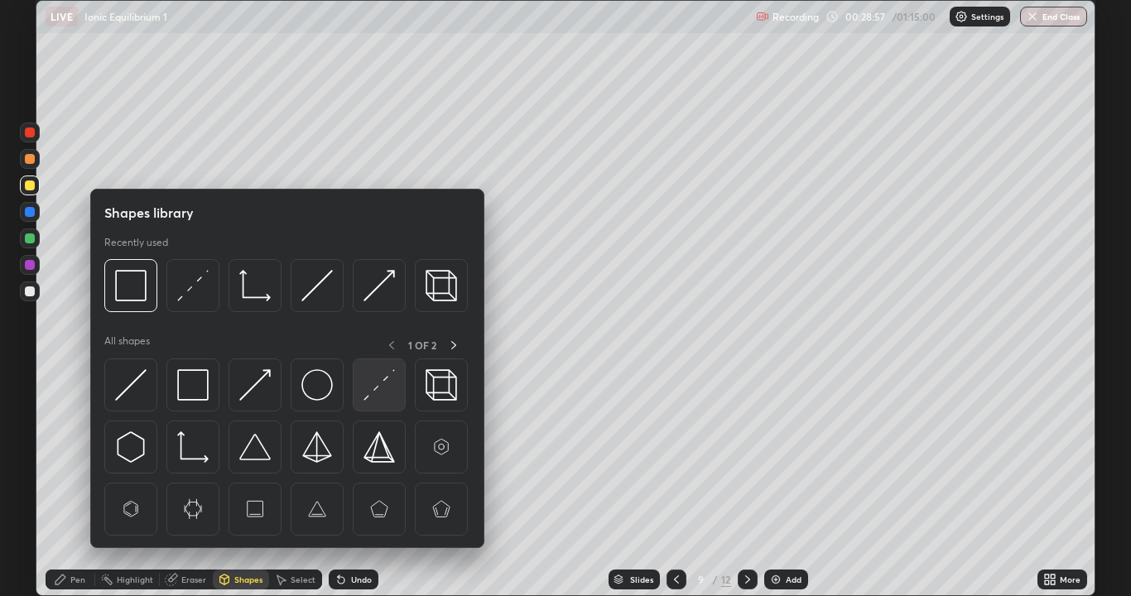
click at [370, 401] on div at bounding box center [379, 384] width 53 height 53
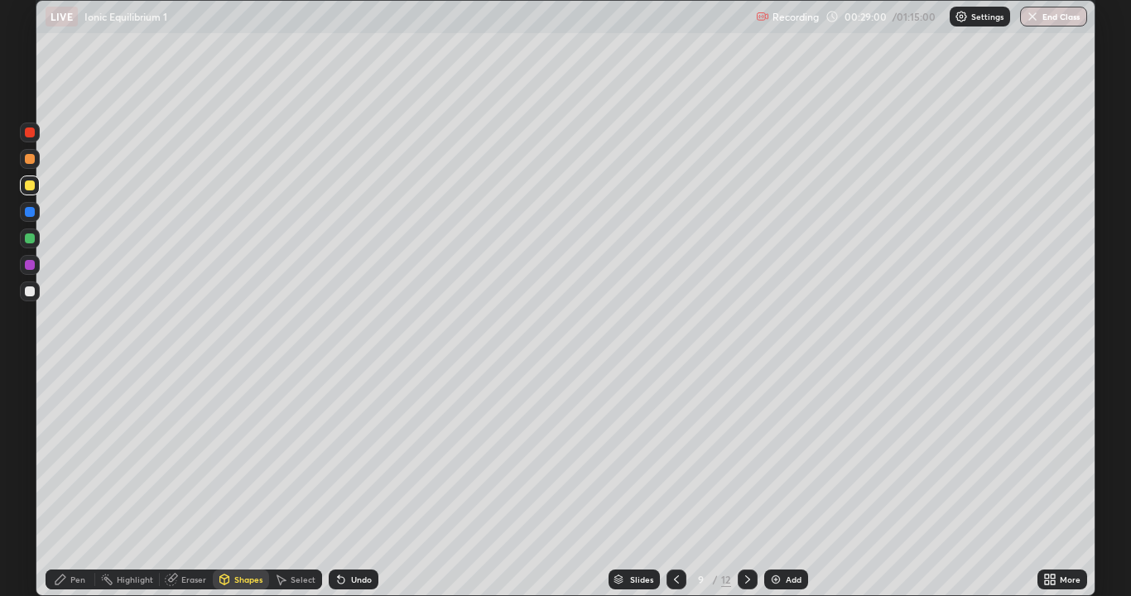
click at [81, 483] on div "Pen" at bounding box center [77, 579] width 15 height 8
click at [338, 483] on icon at bounding box center [339, 576] width 2 height 2
click at [71, 483] on div "Pen" at bounding box center [77, 579] width 15 height 8
click at [339, 483] on icon at bounding box center [341, 580] width 7 height 7
click at [240, 483] on div "Shapes" at bounding box center [248, 579] width 28 height 8
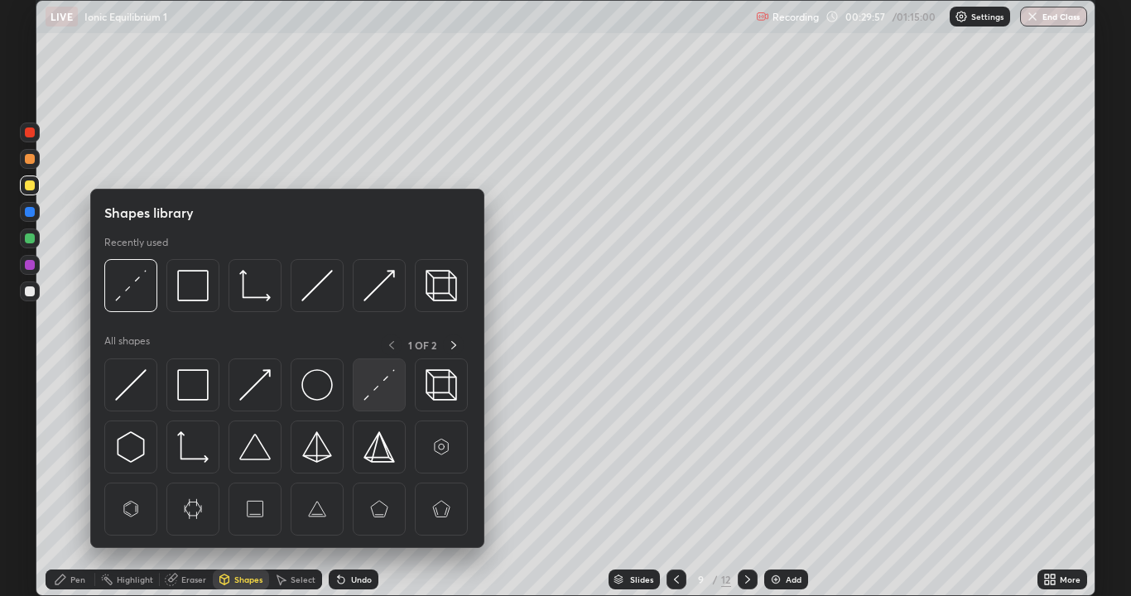
click at [374, 394] on img at bounding box center [378, 384] width 31 height 31
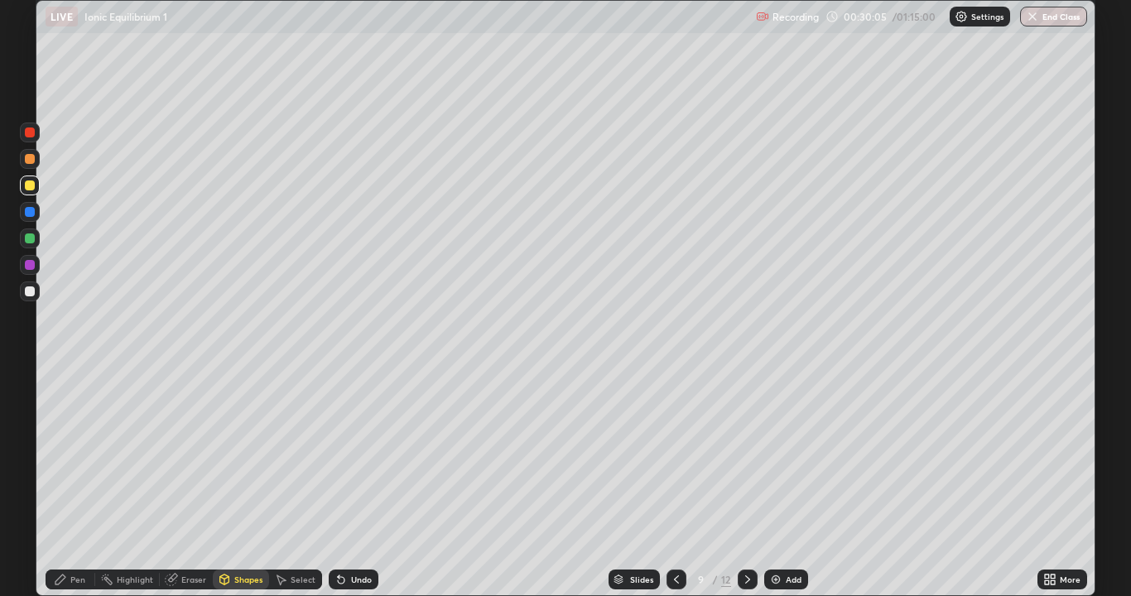
click at [31, 187] on div at bounding box center [30, 185] width 10 height 10
click at [79, 483] on div "Pen" at bounding box center [77, 579] width 15 height 8
click at [775, 483] on img at bounding box center [775, 579] width 13 height 13
click at [31, 291] on div at bounding box center [30, 291] width 10 height 10
click at [284, 483] on icon at bounding box center [280, 579] width 13 height 13
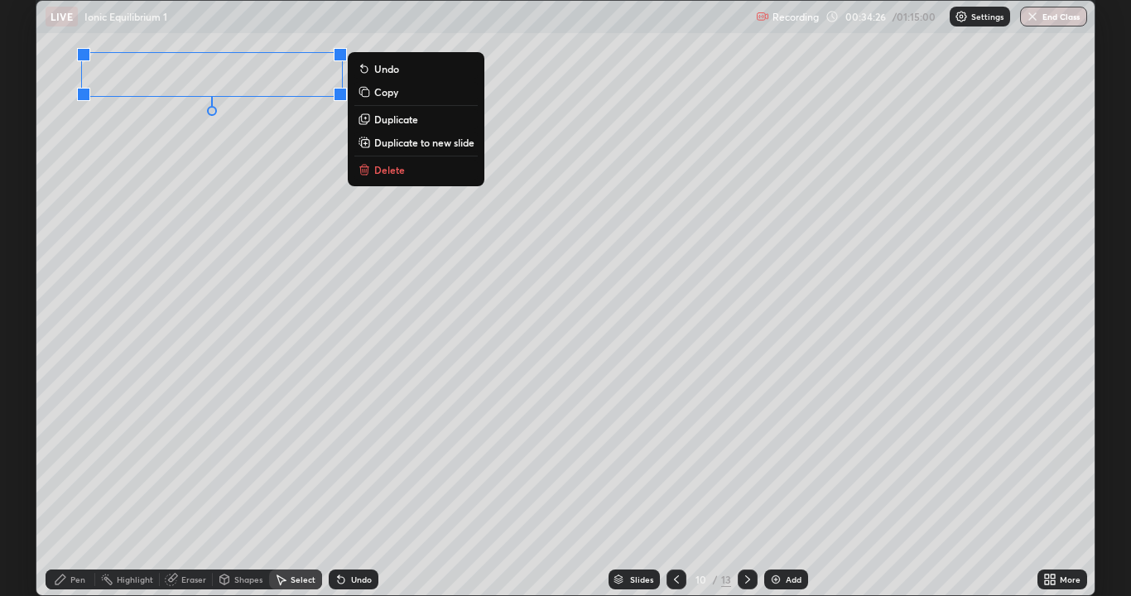
click at [257, 218] on div "0 ° Undo Copy Duplicate Duplicate to new slide Delete" at bounding box center [565, 298] width 1058 height 594
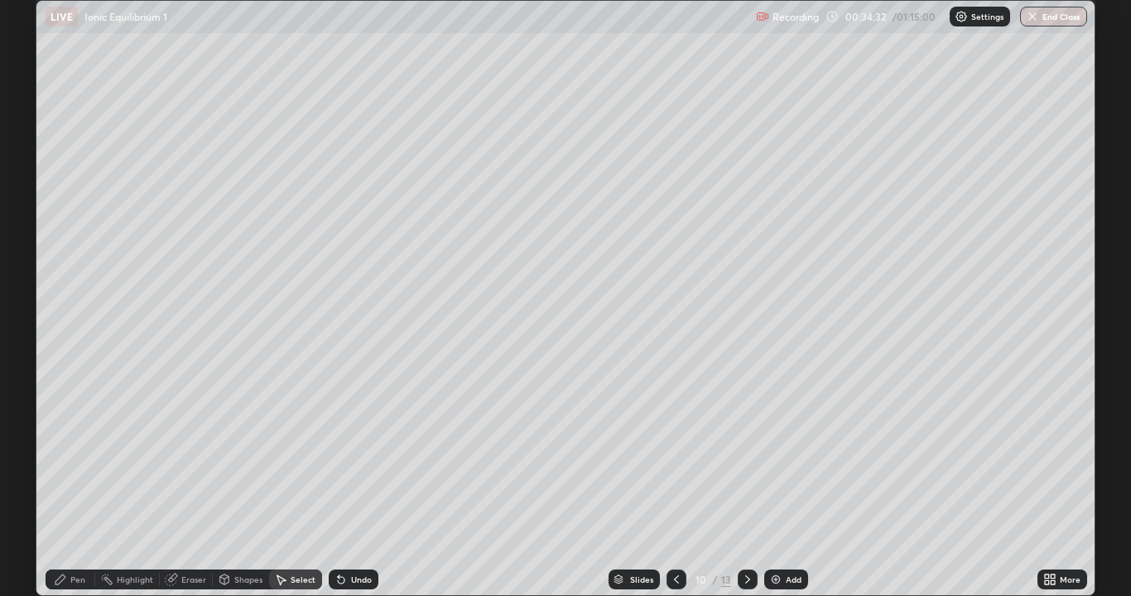
click at [72, 483] on div "Pen" at bounding box center [77, 579] width 15 height 8
click at [31, 291] on div at bounding box center [30, 291] width 10 height 10
click at [30, 213] on div at bounding box center [30, 212] width 10 height 10
click at [31, 184] on div at bounding box center [30, 185] width 10 height 10
click at [235, 483] on div "Shapes" at bounding box center [248, 579] width 28 height 8
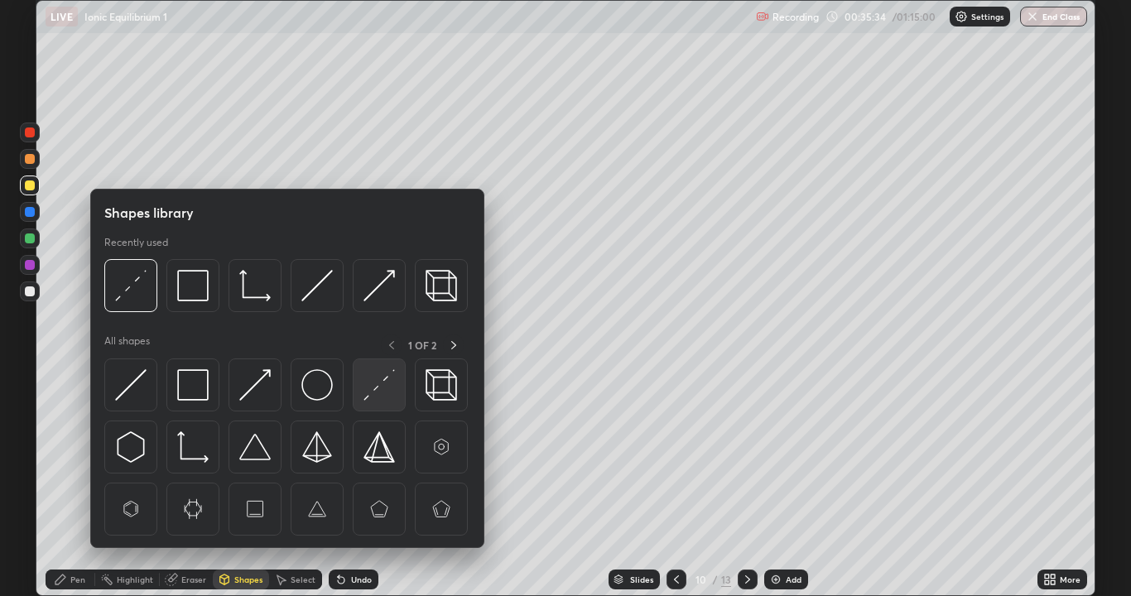
click at [361, 401] on div at bounding box center [379, 384] width 53 height 53
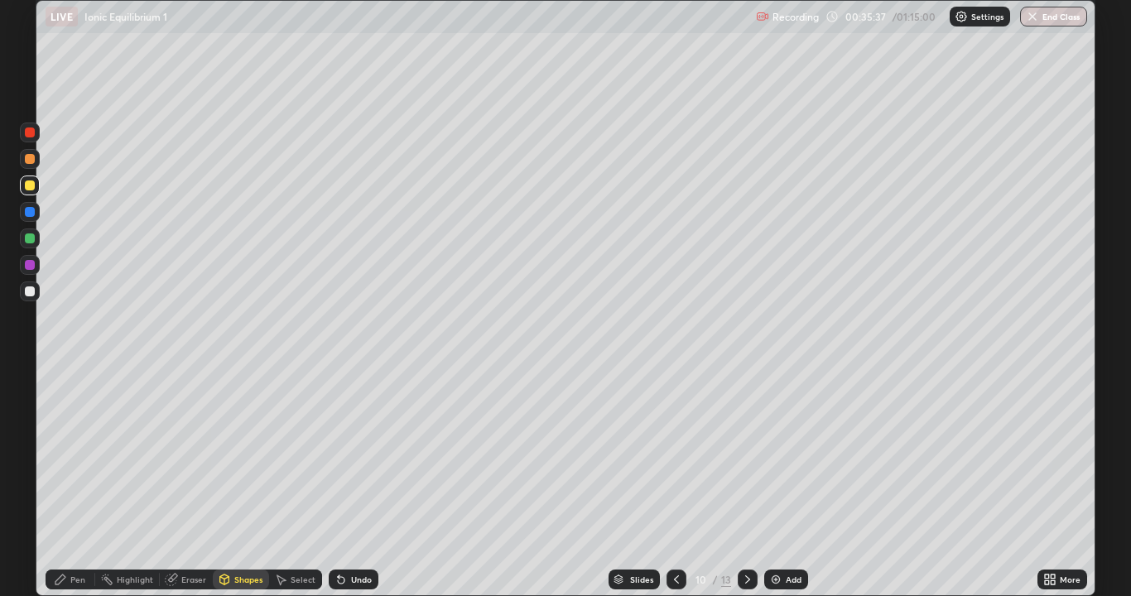
click at [84, 483] on div "Pen" at bounding box center [71, 579] width 50 height 20
click at [33, 189] on div at bounding box center [30, 185] width 10 height 10
click at [351, 483] on div "Undo" at bounding box center [361, 579] width 21 height 8
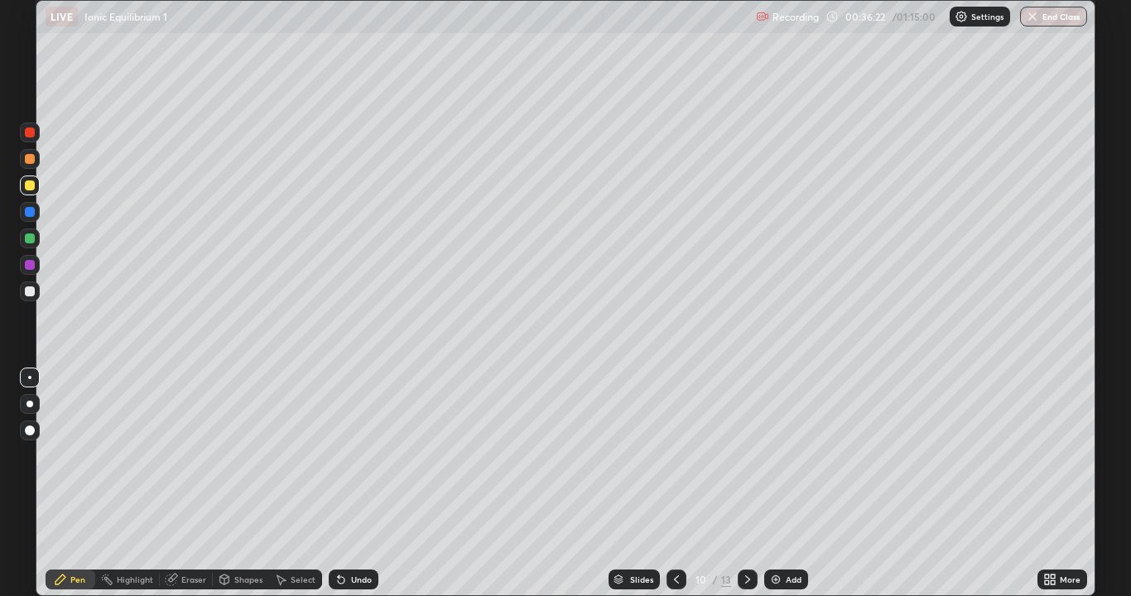
click at [351, 483] on div "Undo" at bounding box center [361, 579] width 21 height 8
click at [293, 483] on div "Select" at bounding box center [303, 579] width 25 height 8
click at [256, 483] on div "Shapes" at bounding box center [248, 579] width 28 height 8
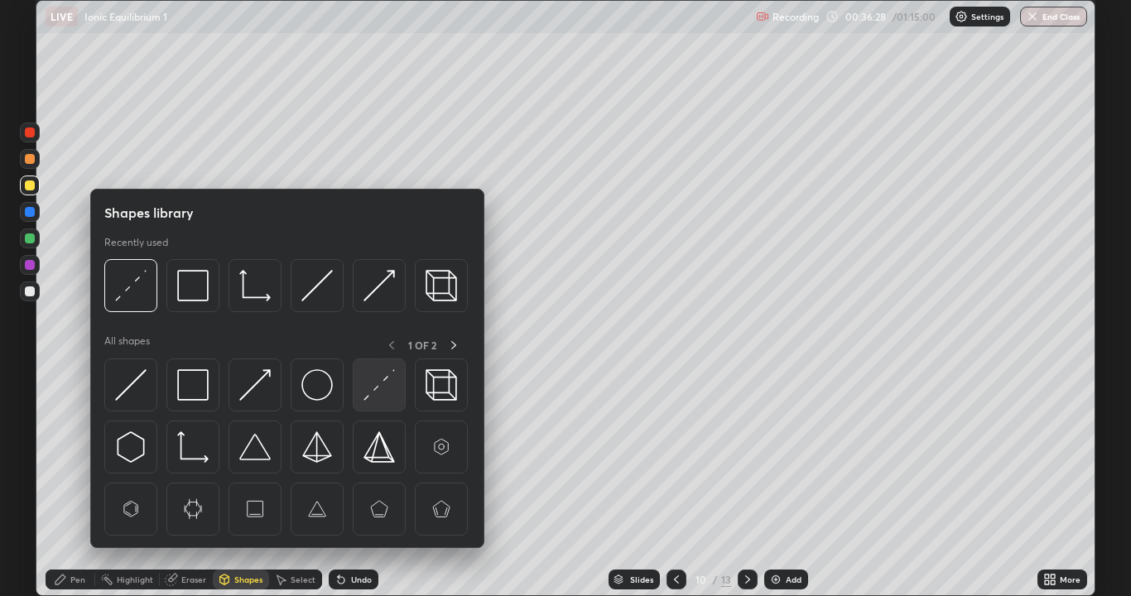
click at [373, 396] on img at bounding box center [378, 384] width 31 height 31
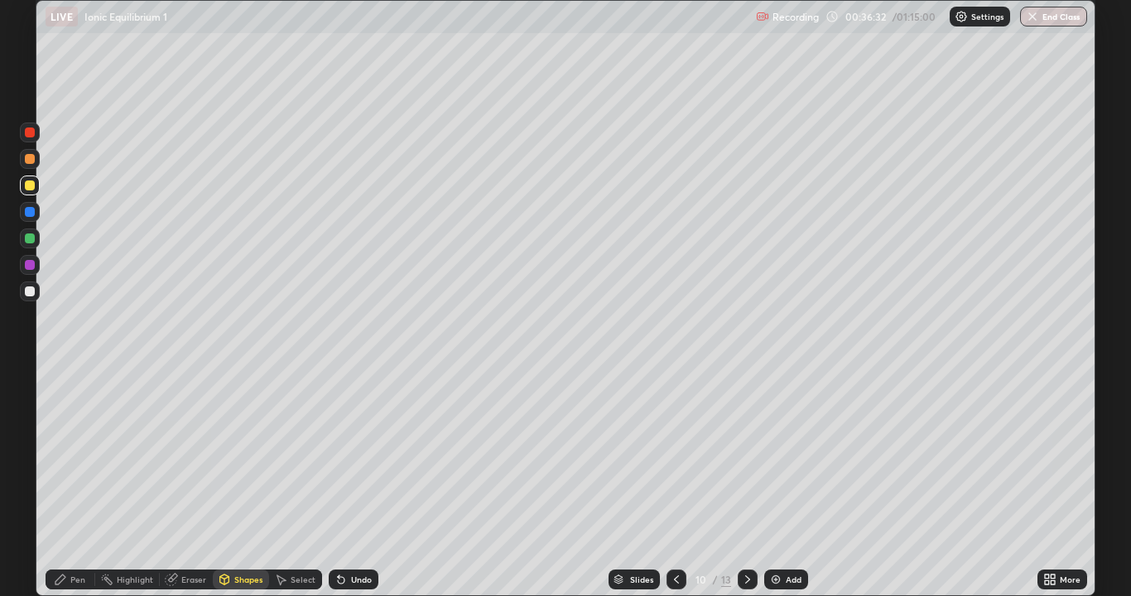
click at [81, 483] on div "Pen" at bounding box center [77, 579] width 15 height 8
click at [364, 483] on div "Undo" at bounding box center [354, 579] width 50 height 20
click at [362, 483] on div "Undo" at bounding box center [354, 579] width 50 height 20
click at [363, 483] on div "Undo" at bounding box center [354, 579] width 50 height 20
click at [361, 483] on div "Undo" at bounding box center [354, 579] width 50 height 20
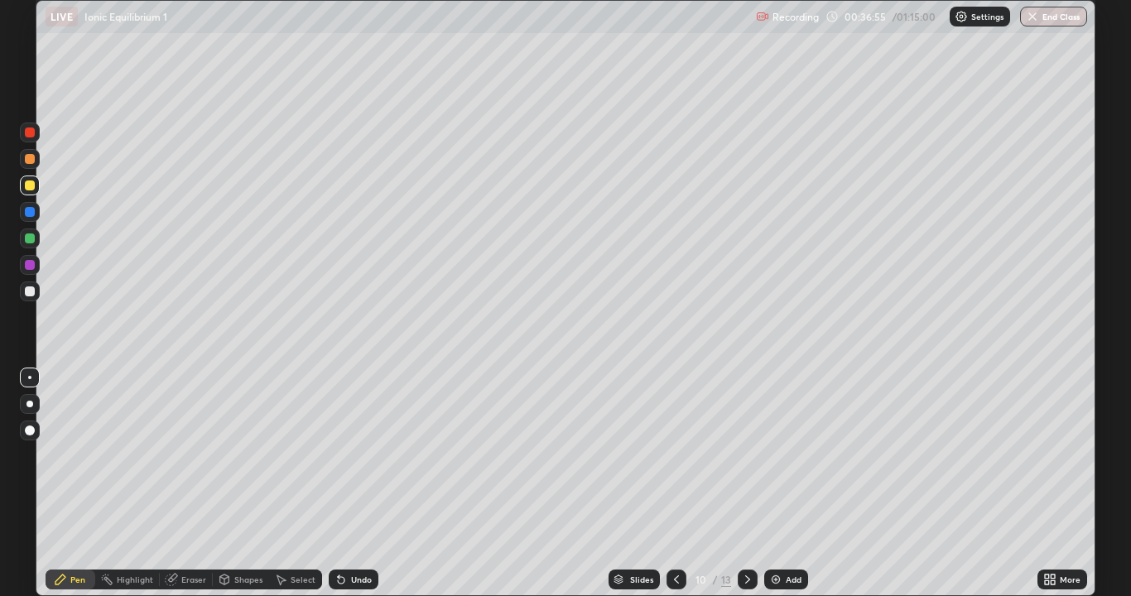
click at [360, 483] on div "Undo" at bounding box center [361, 579] width 21 height 8
click at [360, 483] on div "Undo" at bounding box center [354, 579] width 50 height 20
click at [358, 483] on div "Undo" at bounding box center [361, 579] width 21 height 8
click at [34, 159] on div at bounding box center [30, 159] width 10 height 10
click at [363, 483] on div "Undo" at bounding box center [361, 579] width 21 height 8
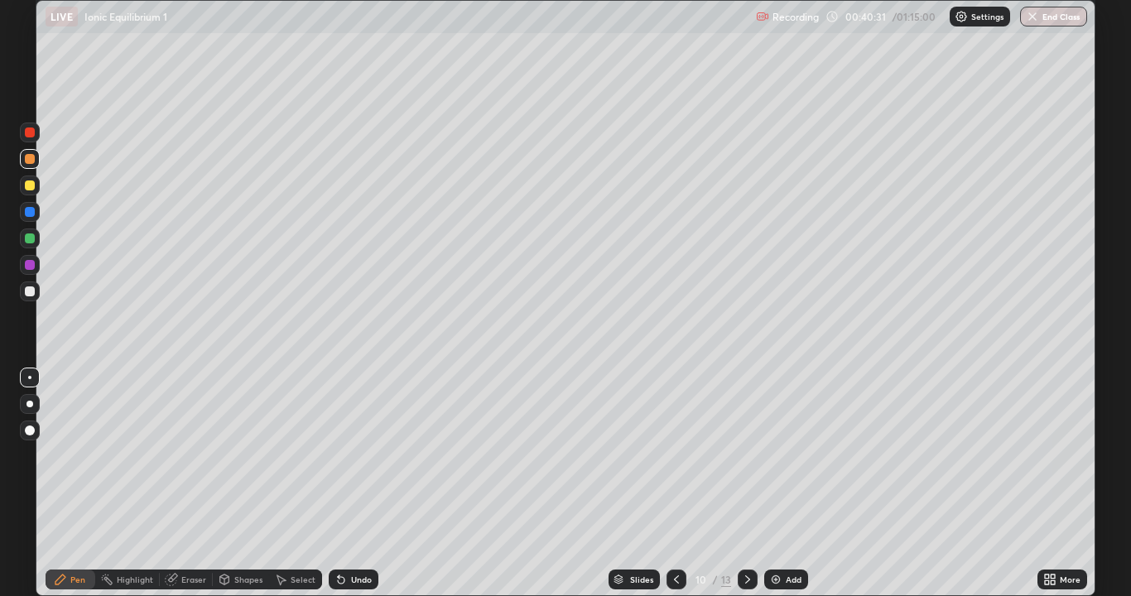
click at [778, 483] on img at bounding box center [775, 579] width 13 height 13
click at [31, 291] on div at bounding box center [30, 291] width 10 height 10
click at [357, 483] on div "Undo" at bounding box center [361, 579] width 21 height 8
click at [355, 483] on div "Undo" at bounding box center [354, 579] width 50 height 20
click at [353, 483] on div "Undo" at bounding box center [361, 579] width 21 height 8
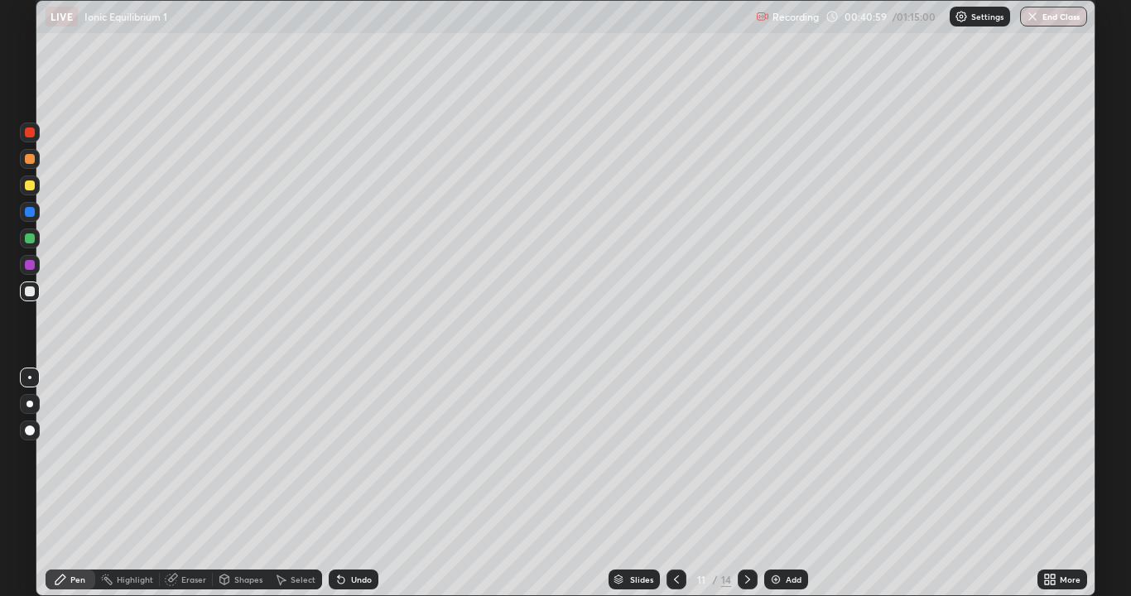
click at [353, 483] on div "Undo" at bounding box center [361, 579] width 21 height 8
click at [354, 483] on div "Undo" at bounding box center [361, 579] width 21 height 8
click at [352, 483] on div "Undo" at bounding box center [361, 579] width 21 height 8
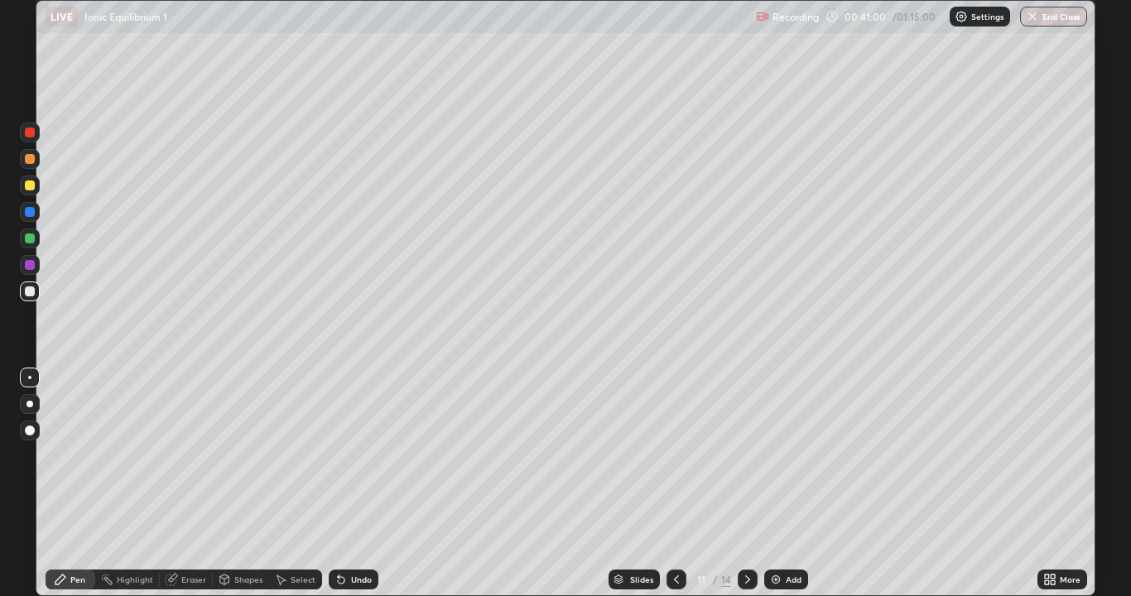
click at [353, 483] on div "Undo" at bounding box center [361, 579] width 21 height 8
click at [348, 483] on div "Undo" at bounding box center [354, 579] width 50 height 20
click at [358, 483] on div "Undo" at bounding box center [361, 579] width 21 height 8
click at [354, 483] on div "Undo" at bounding box center [361, 579] width 21 height 8
click at [352, 483] on div "Undo" at bounding box center [361, 579] width 21 height 8
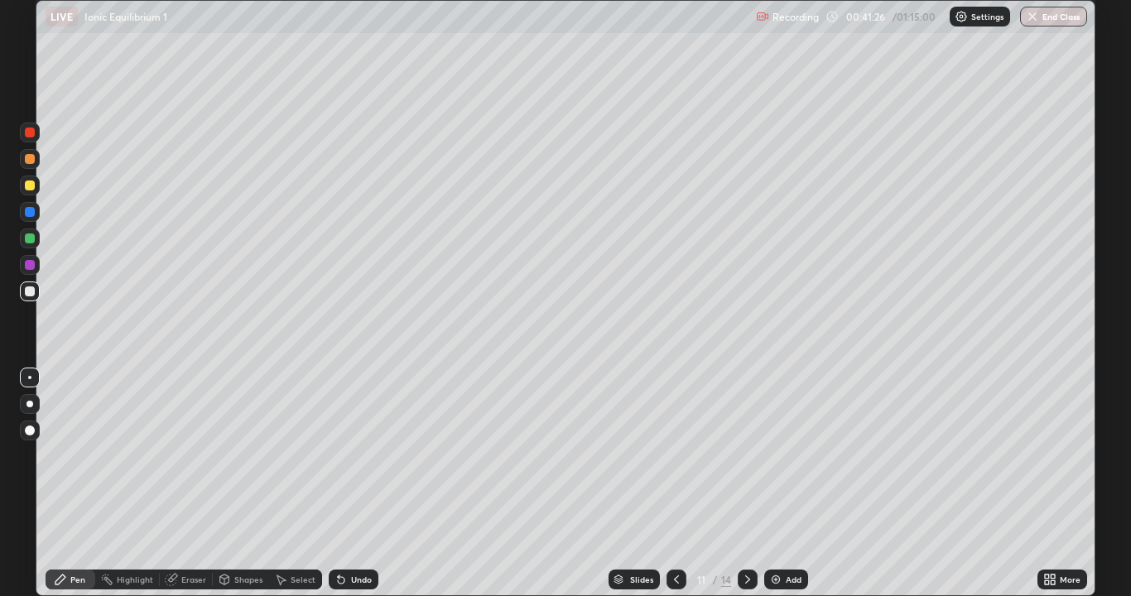
click at [337, 483] on icon at bounding box center [340, 579] width 13 height 13
click at [297, 483] on div "Select" at bounding box center [303, 579] width 25 height 8
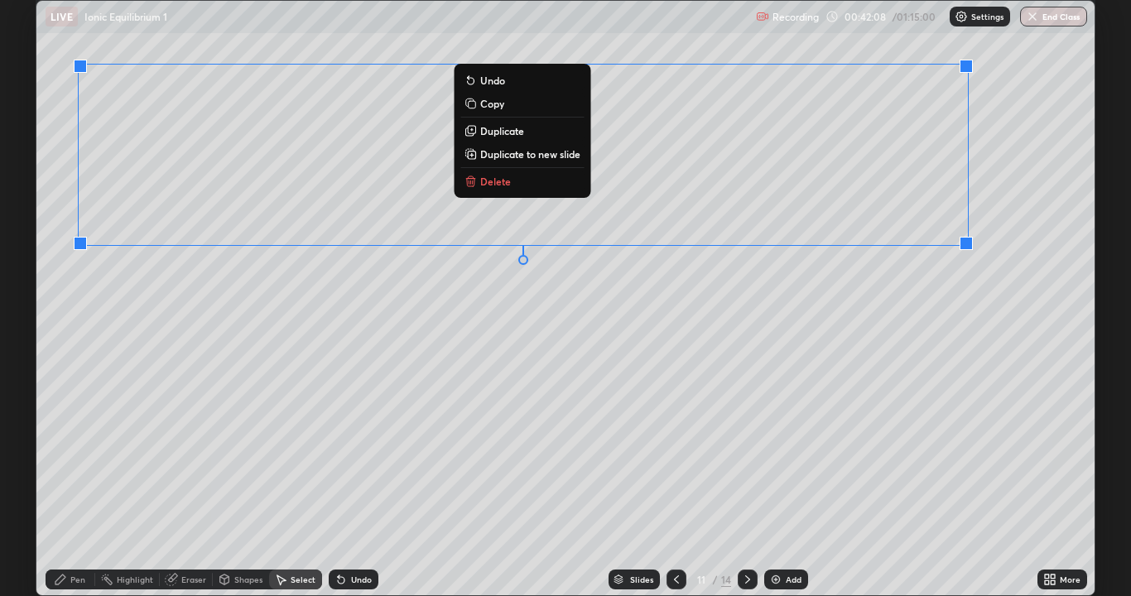
click at [752, 328] on div "0 ° Undo Copy Duplicate Duplicate to new slide Delete" at bounding box center [565, 298] width 1058 height 594
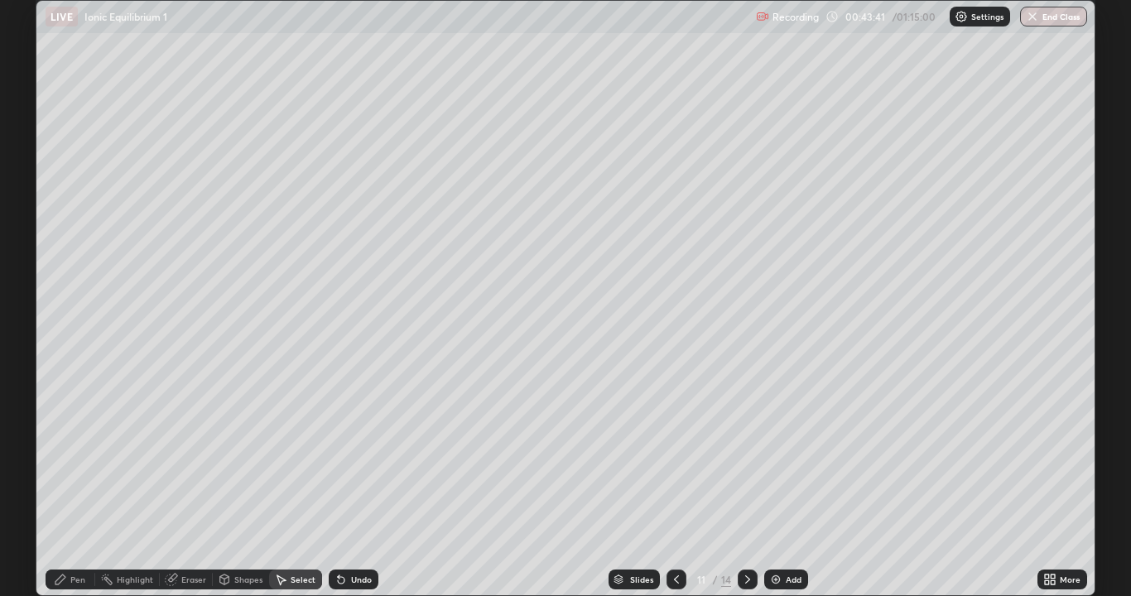
click at [83, 483] on div "Pen" at bounding box center [71, 579] width 50 height 20
click at [32, 291] on div at bounding box center [30, 291] width 10 height 10
click at [31, 189] on div at bounding box center [30, 185] width 10 height 10
click at [349, 483] on div "Undo" at bounding box center [354, 579] width 50 height 20
click at [351, 483] on div "Undo" at bounding box center [361, 579] width 21 height 8
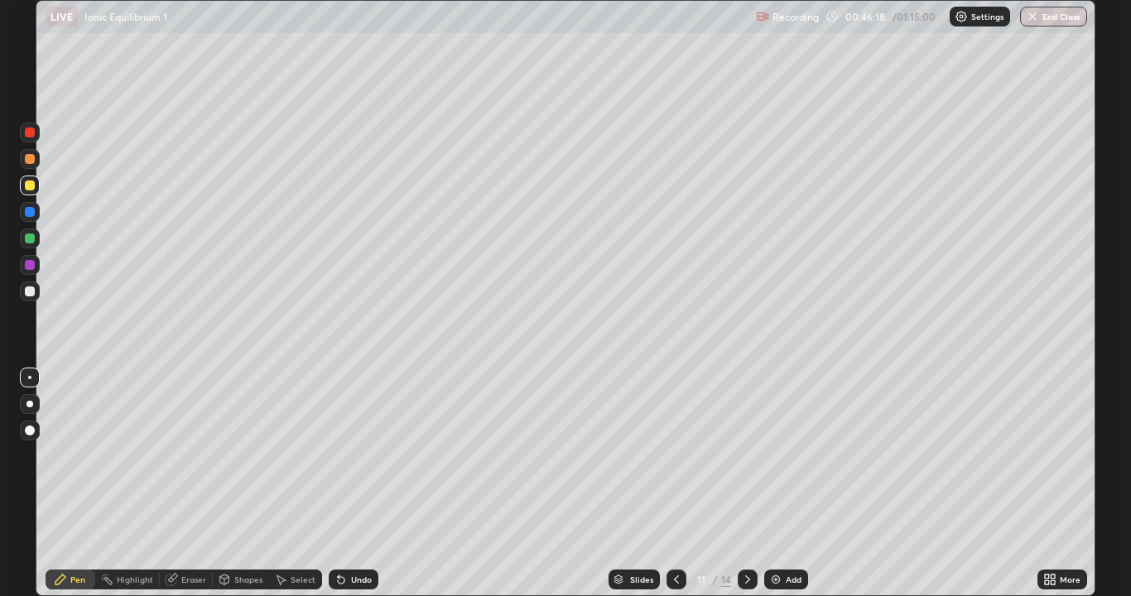
click at [746, 483] on icon at bounding box center [747, 579] width 13 height 13
click at [252, 483] on div "Shapes" at bounding box center [248, 579] width 28 height 8
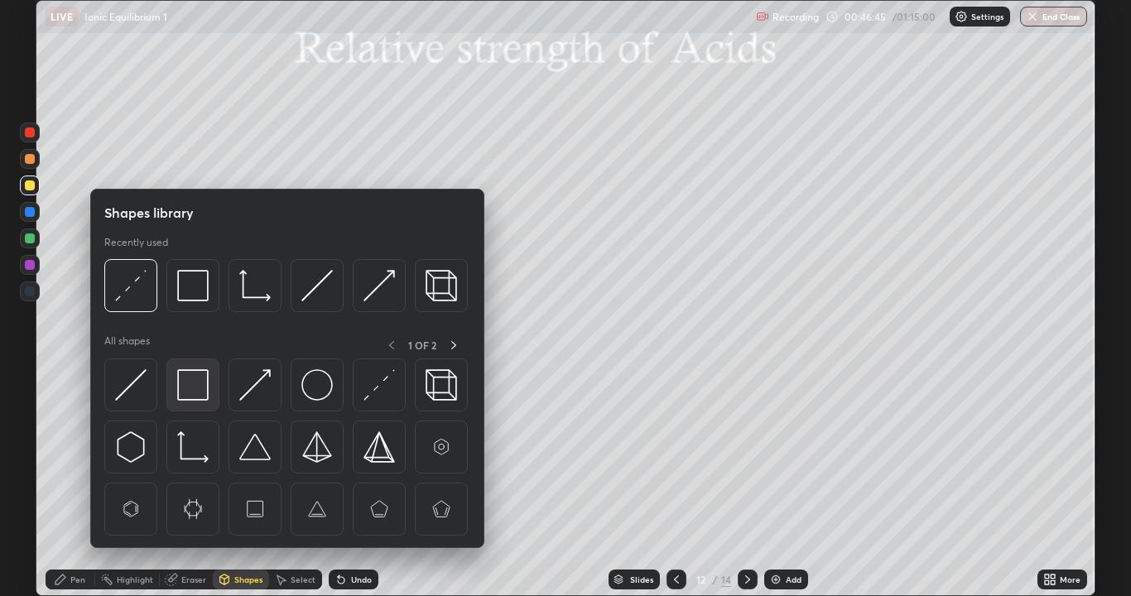
click at [199, 391] on img at bounding box center [192, 384] width 31 height 31
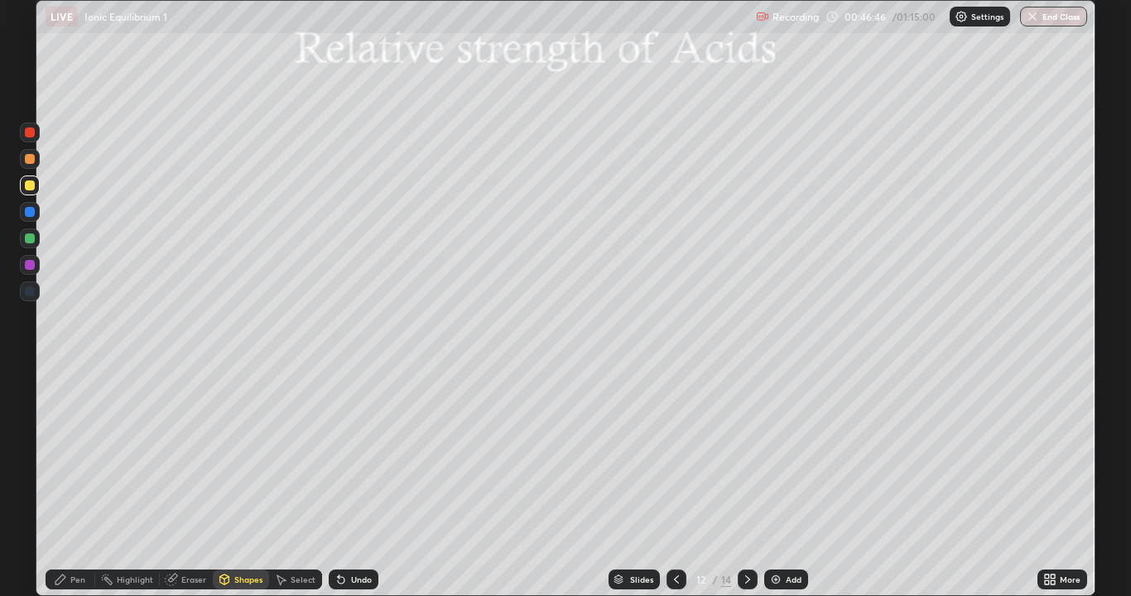
click at [33, 186] on div at bounding box center [30, 185] width 10 height 10
click at [31, 213] on div at bounding box center [30, 212] width 10 height 10
click at [187, 483] on div "Eraser" at bounding box center [193, 579] width 25 height 8
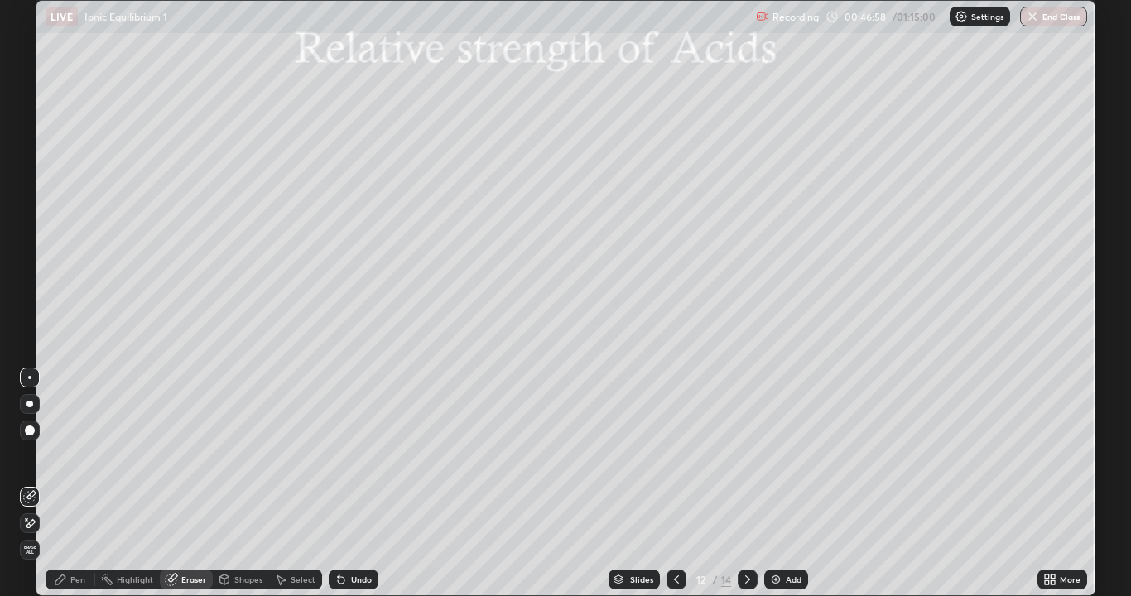
click at [285, 483] on icon at bounding box center [280, 579] width 13 height 13
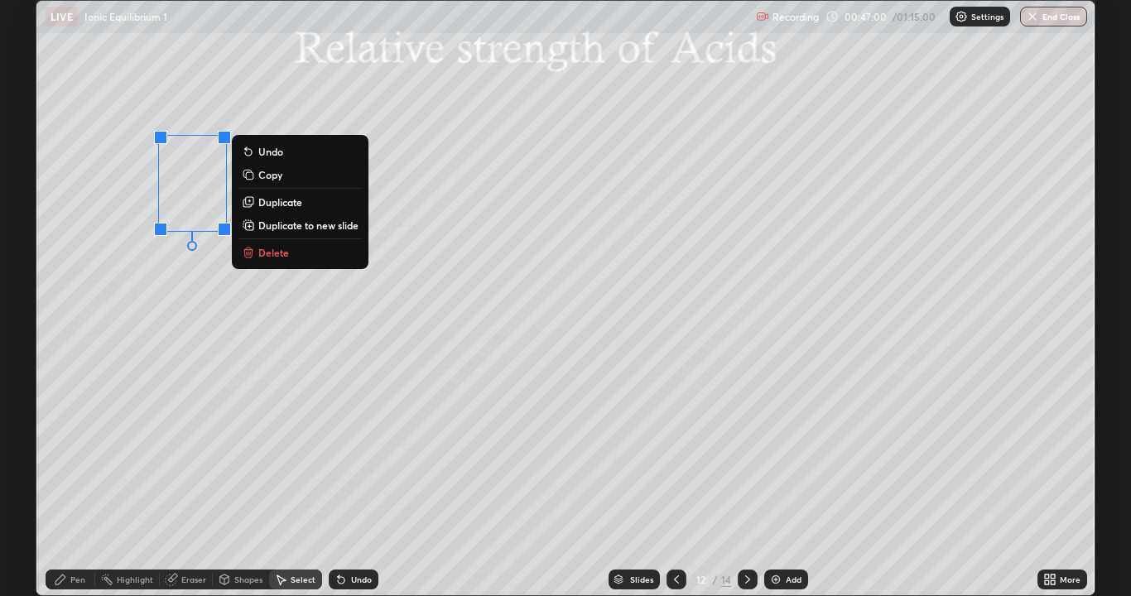
click at [273, 178] on p "Copy" at bounding box center [270, 174] width 24 height 13
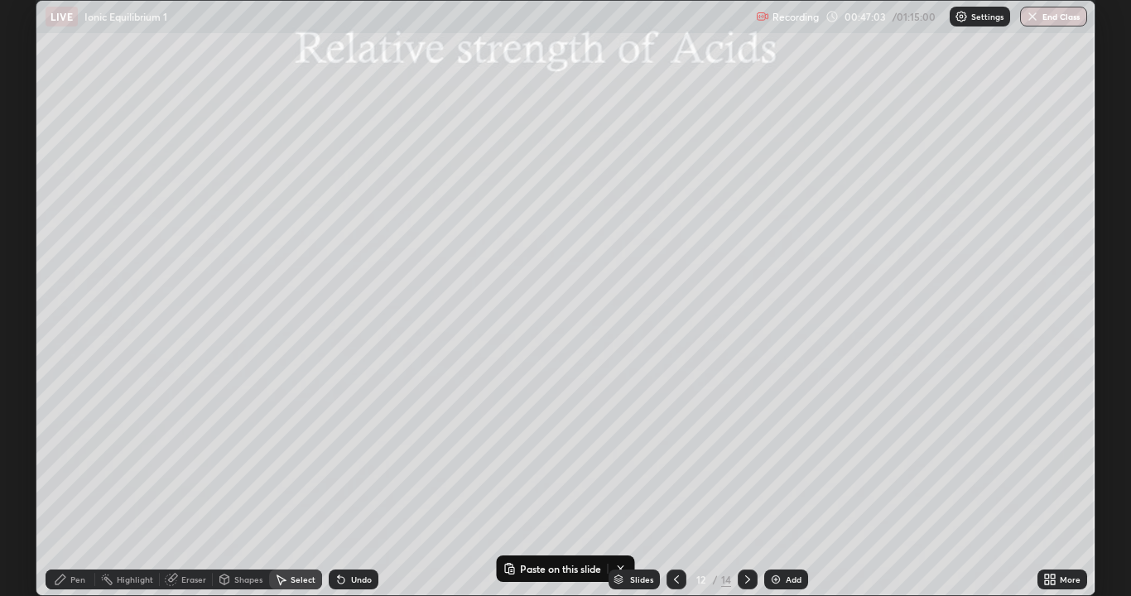
click at [281, 483] on icon at bounding box center [280, 579] width 13 height 13
click at [401, 243] on p "Paste here" at bounding box center [416, 243] width 49 height 13
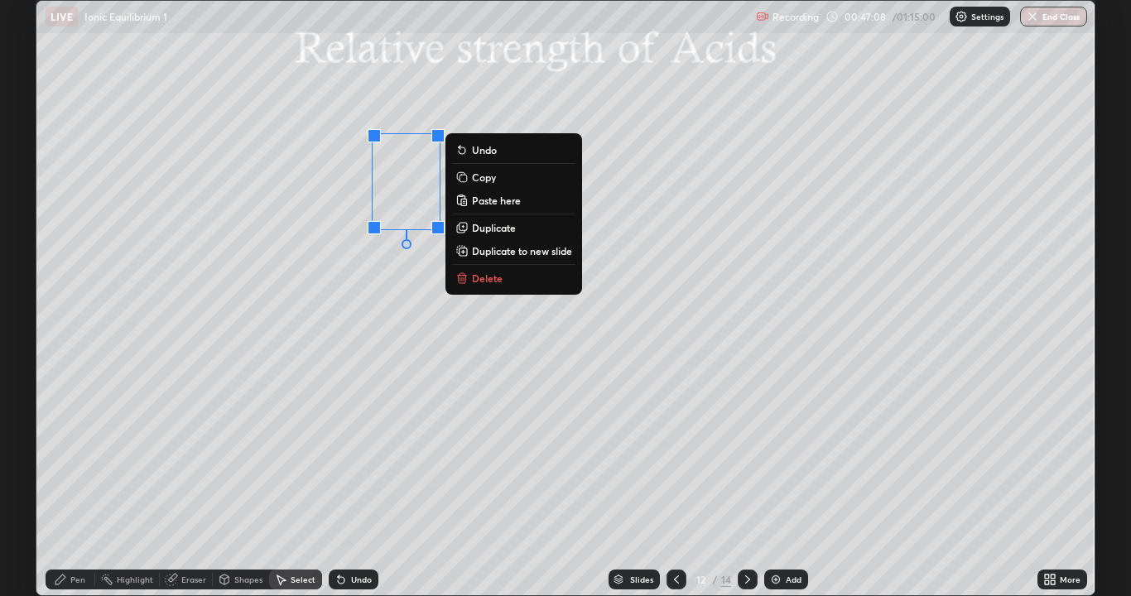
click at [446, 330] on div "0 ° Undo Copy Paste here Duplicate Duplicate to new slide Delete" at bounding box center [565, 298] width 1058 height 594
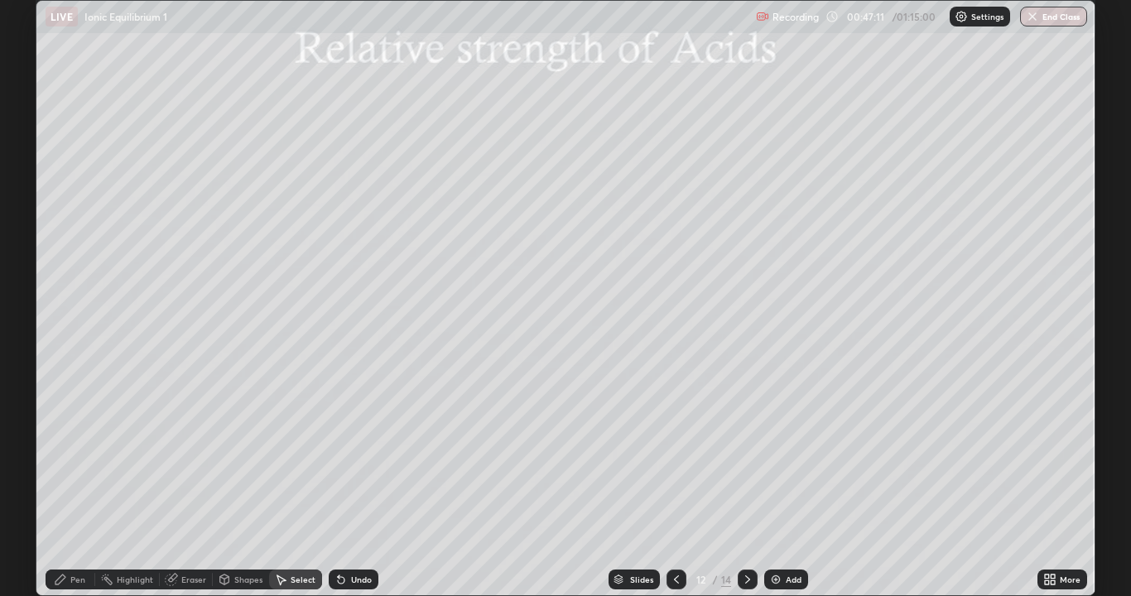
click at [78, 483] on div "Pen" at bounding box center [77, 579] width 15 height 8
click at [30, 184] on div at bounding box center [30, 185] width 10 height 10
click at [190, 483] on div "Eraser" at bounding box center [193, 579] width 25 height 8
click at [197, 483] on div "Eraser" at bounding box center [193, 579] width 25 height 8
click at [85, 483] on div "Pen" at bounding box center [71, 579] width 50 height 20
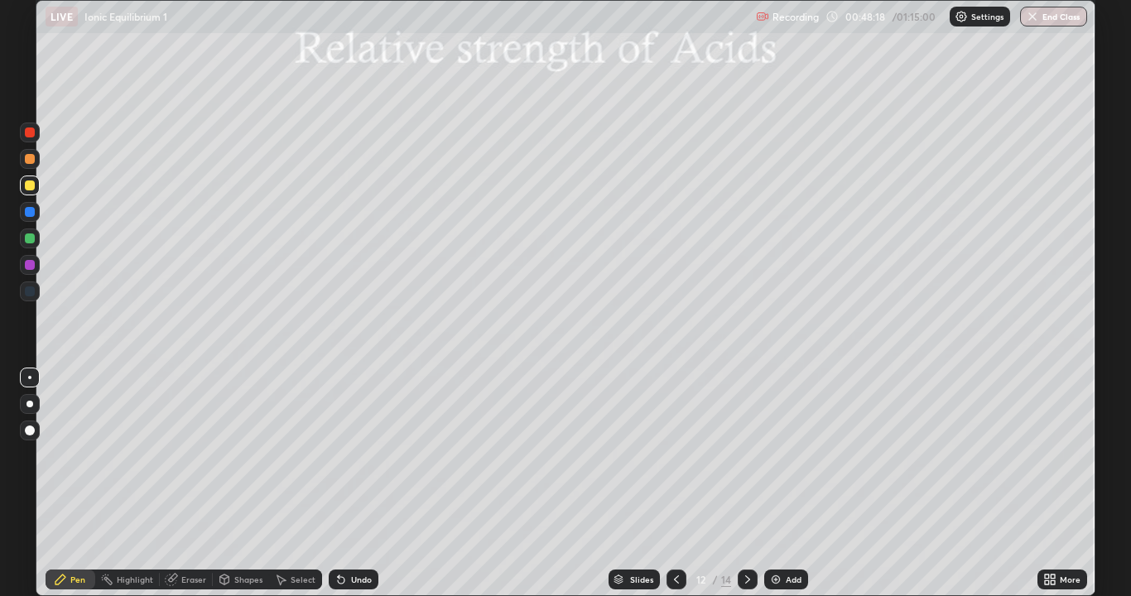
click at [28, 186] on div at bounding box center [30, 185] width 10 height 10
click at [746, 483] on icon at bounding box center [747, 579] width 13 height 13
click at [675, 483] on icon at bounding box center [676, 579] width 13 height 13
click at [302, 483] on div "Select" at bounding box center [303, 579] width 25 height 8
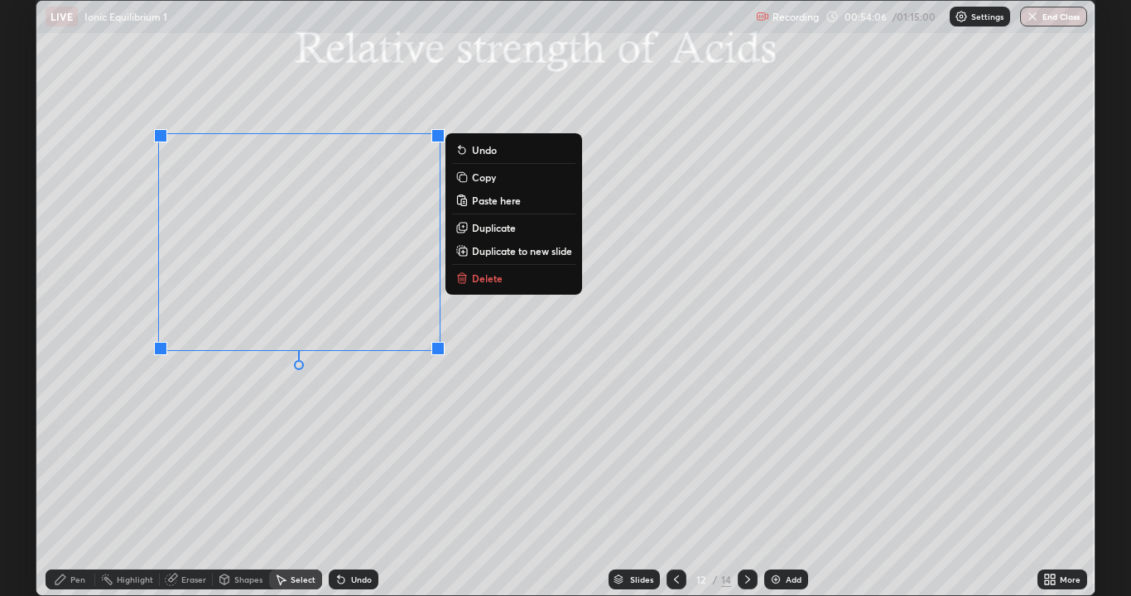
click at [478, 181] on p "Copy" at bounding box center [484, 177] width 24 height 13
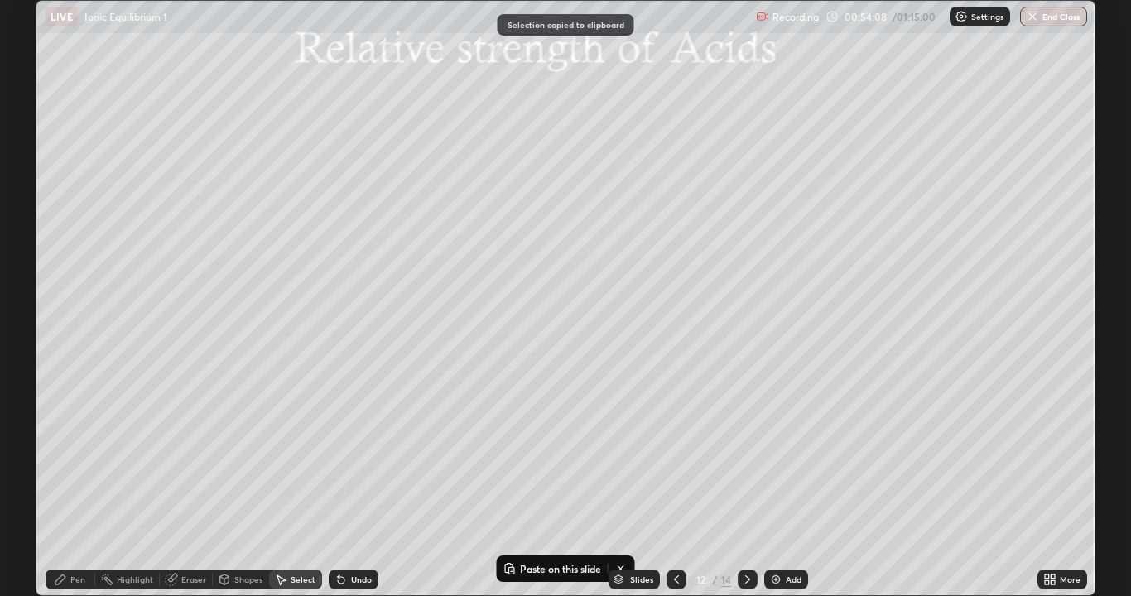
click at [745, 483] on icon at bounding box center [747, 579] width 13 height 13
click at [671, 483] on icon at bounding box center [676, 579] width 13 height 13
click at [746, 483] on icon at bounding box center [747, 579] width 13 height 13
click at [279, 483] on icon at bounding box center [281, 580] width 9 height 10
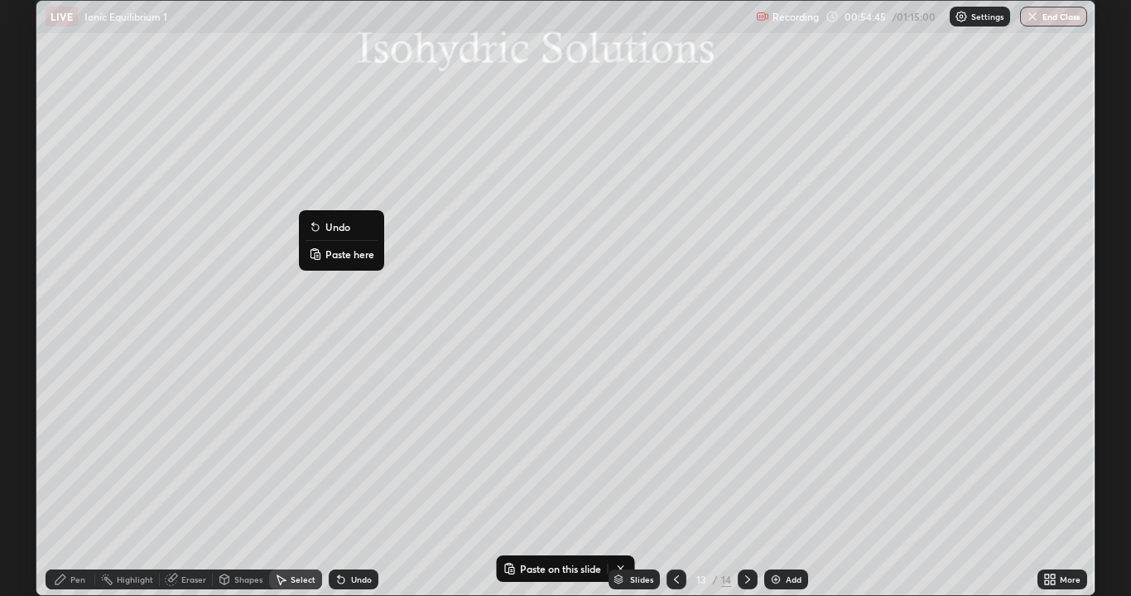
click at [350, 255] on p "Paste here" at bounding box center [349, 253] width 49 height 13
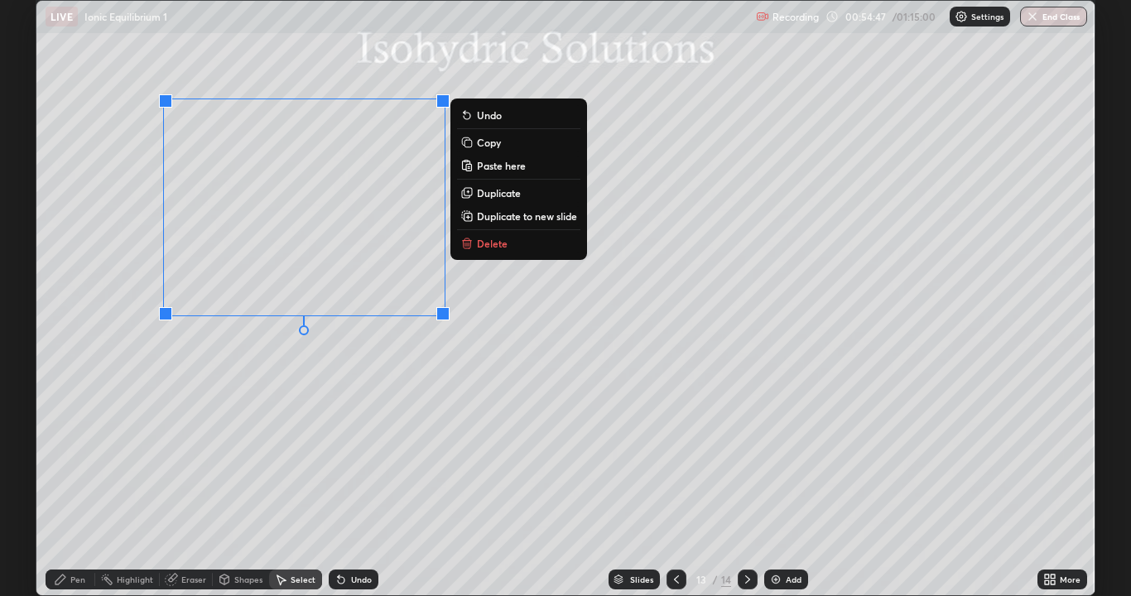
click at [397, 407] on div "0 ° Undo Copy Paste here Duplicate Duplicate to new slide Delete" at bounding box center [565, 298] width 1058 height 594
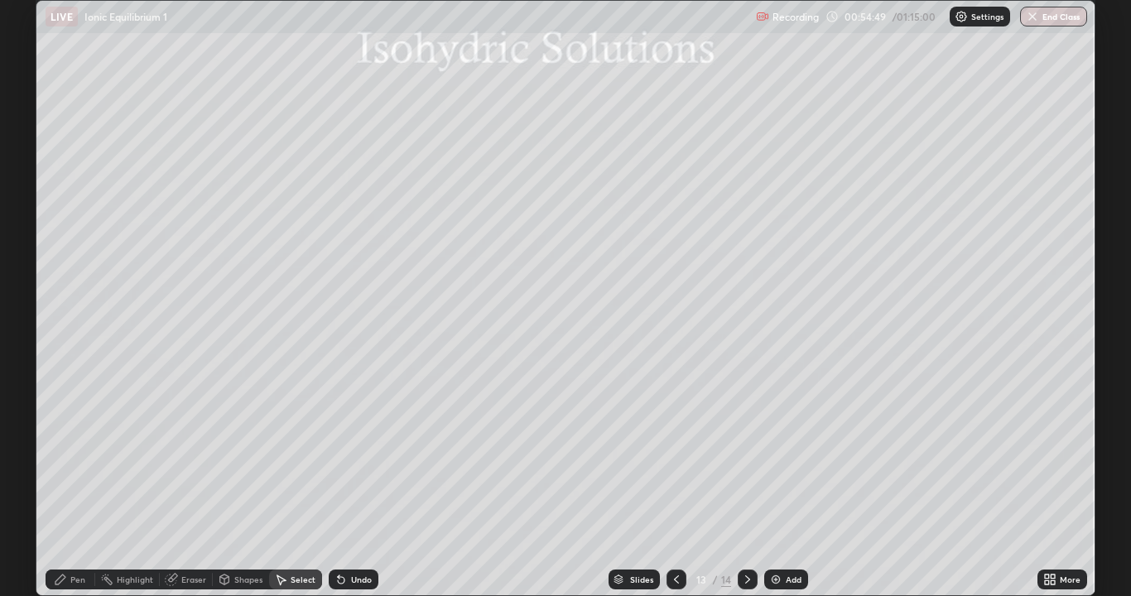
click at [82, 483] on div "Pen" at bounding box center [71, 579] width 50 height 20
click at [29, 184] on div at bounding box center [30, 185] width 10 height 10
click at [252, 483] on div "Shapes" at bounding box center [248, 579] width 28 height 8
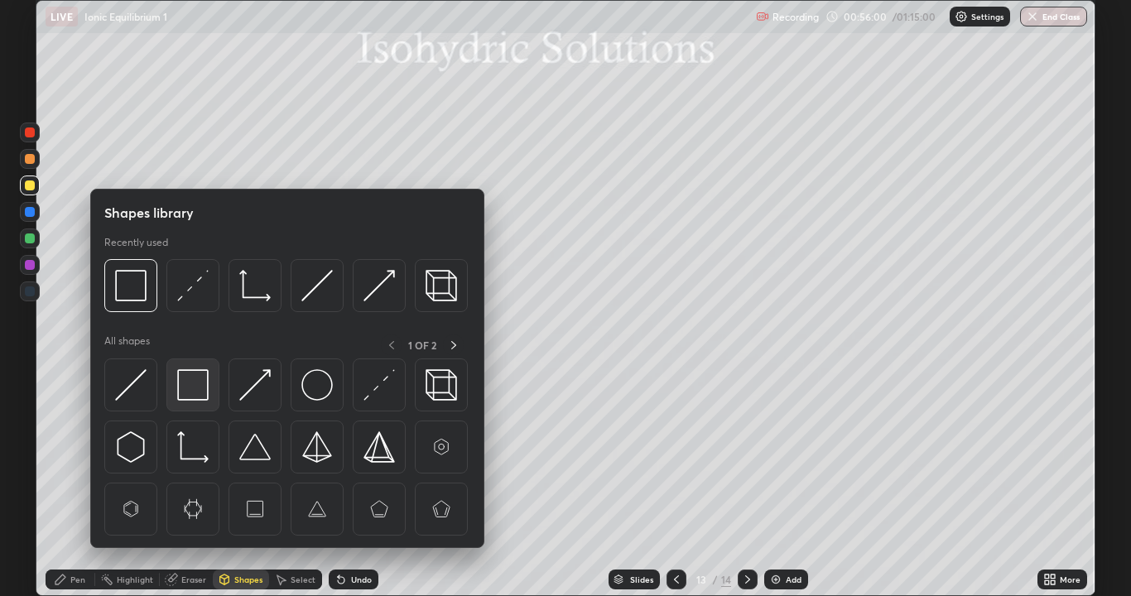
click at [207, 389] on img at bounding box center [192, 384] width 31 height 31
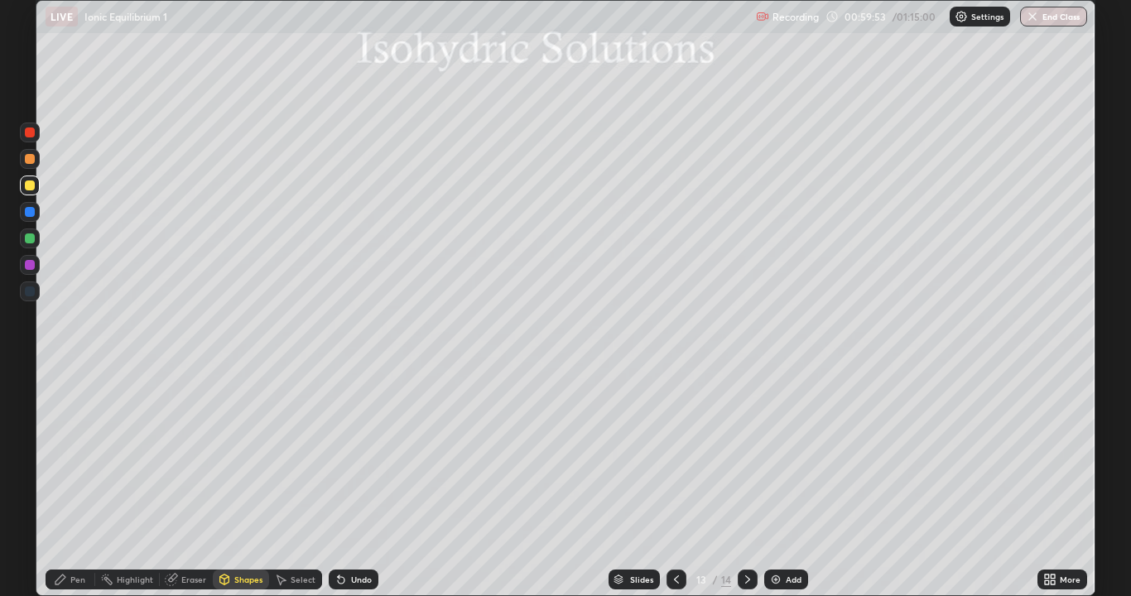
click at [746, 483] on icon at bounding box center [747, 579] width 13 height 13
click at [32, 187] on div at bounding box center [30, 185] width 10 height 10
click at [343, 483] on icon at bounding box center [340, 579] width 13 height 13
click at [77, 483] on div "Pen" at bounding box center [71, 579] width 50 height 20
click at [31, 186] on div at bounding box center [30, 185] width 10 height 10
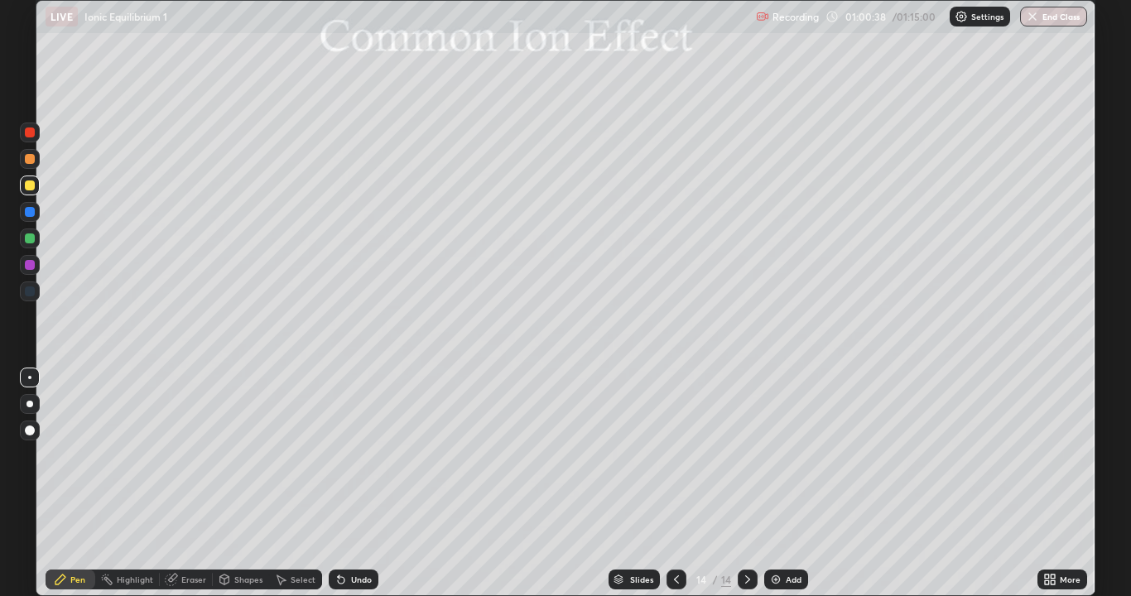
click at [300, 483] on div "Select" at bounding box center [303, 579] width 25 height 8
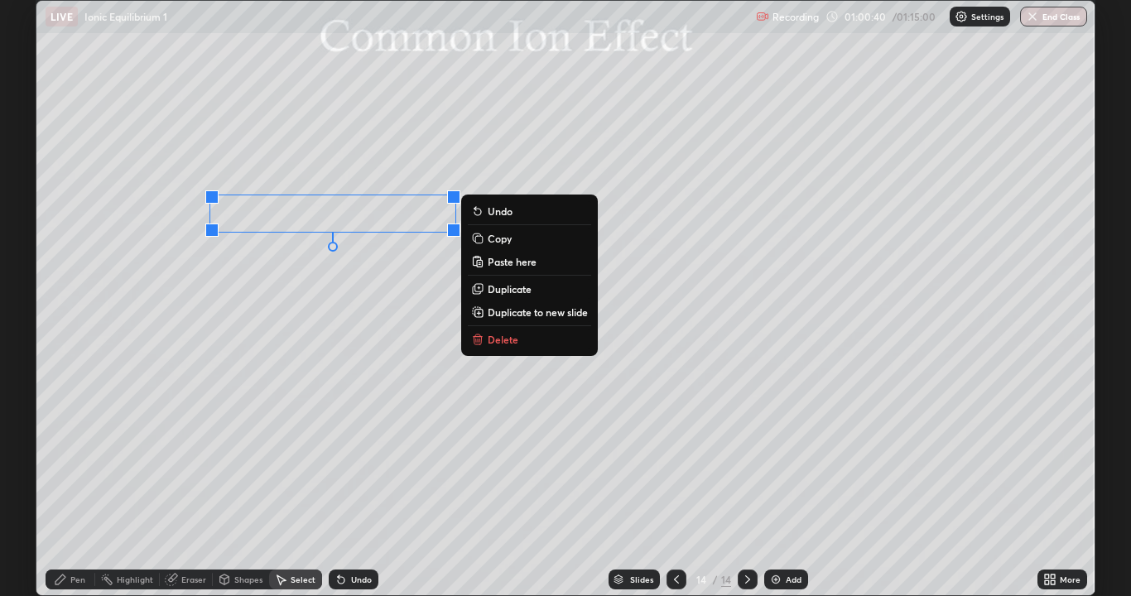
click at [492, 343] on p "Delete" at bounding box center [503, 339] width 31 height 13
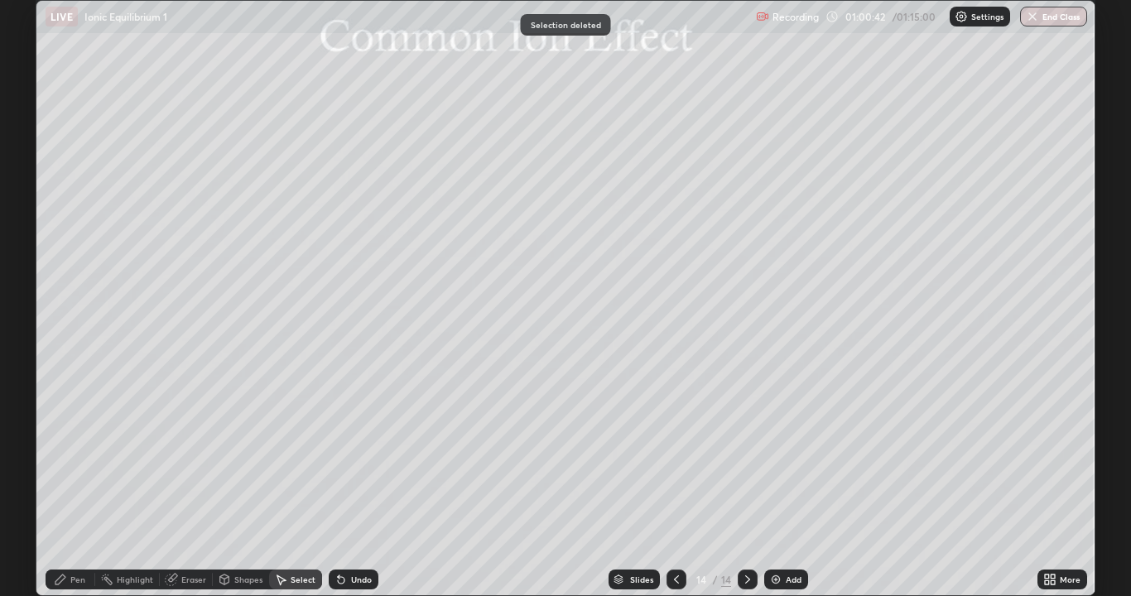
click at [234, 483] on div "Shapes" at bounding box center [248, 579] width 28 height 8
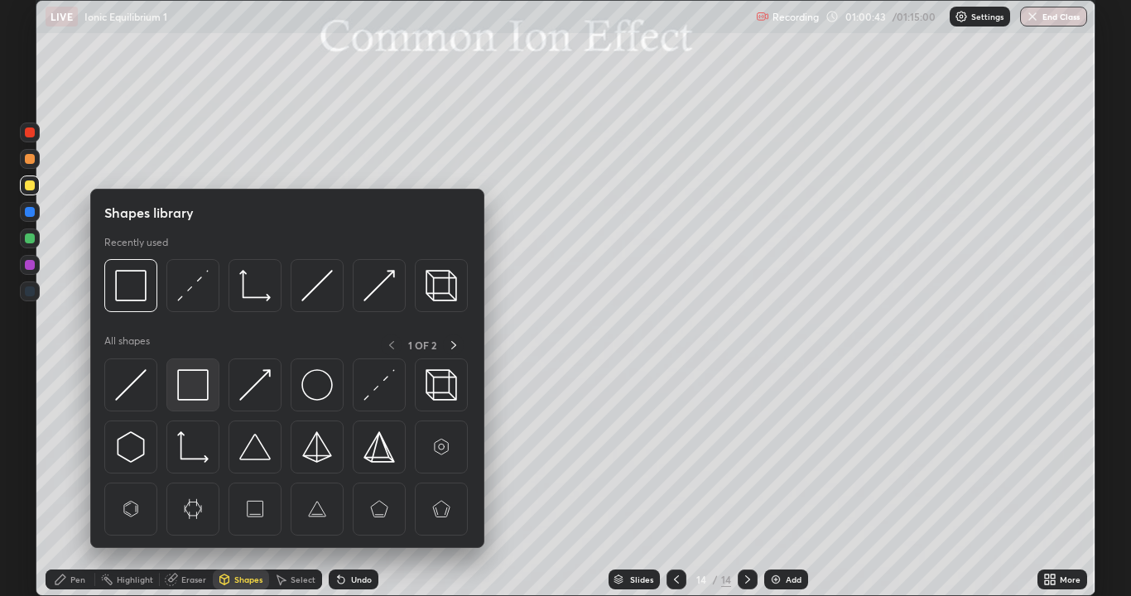
click at [199, 394] on img at bounding box center [192, 384] width 31 height 31
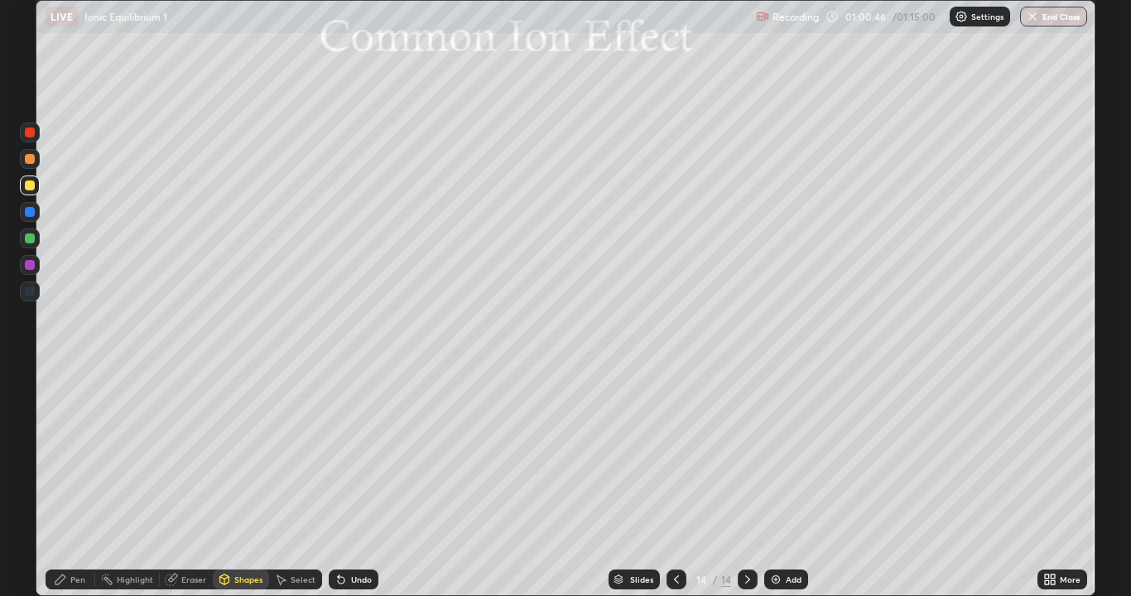
click at [30, 212] on div at bounding box center [30, 212] width 10 height 10
click at [175, 483] on icon at bounding box center [172, 578] width 9 height 8
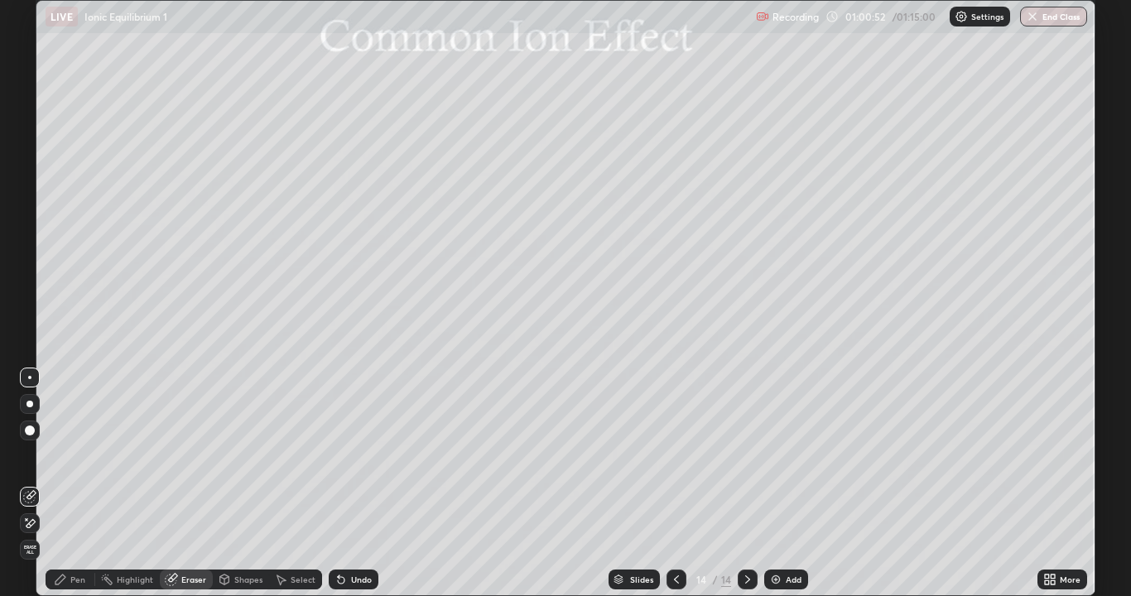
click at [70, 483] on div "Pen" at bounding box center [77, 579] width 15 height 8
click at [31, 182] on div at bounding box center [30, 185] width 10 height 10
click at [29, 238] on div at bounding box center [30, 238] width 10 height 10
click at [31, 158] on div at bounding box center [30, 159] width 10 height 10
click at [769, 483] on img at bounding box center [775, 579] width 13 height 13
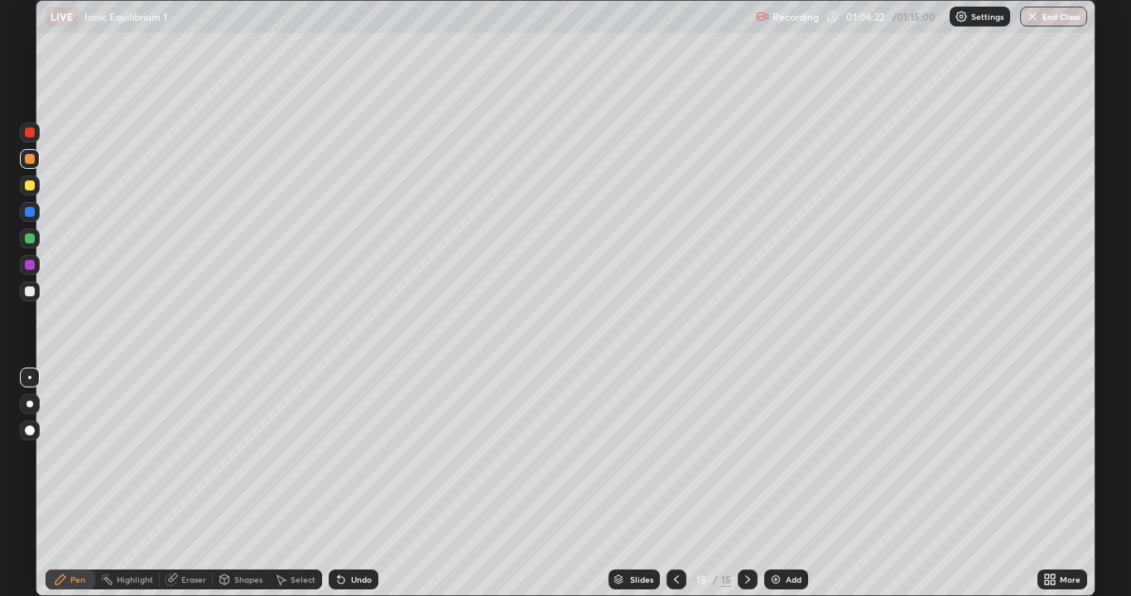
click at [32, 295] on div at bounding box center [30, 291] width 10 height 10
click at [1035, 19] on img "button" at bounding box center [1031, 16] width 13 height 13
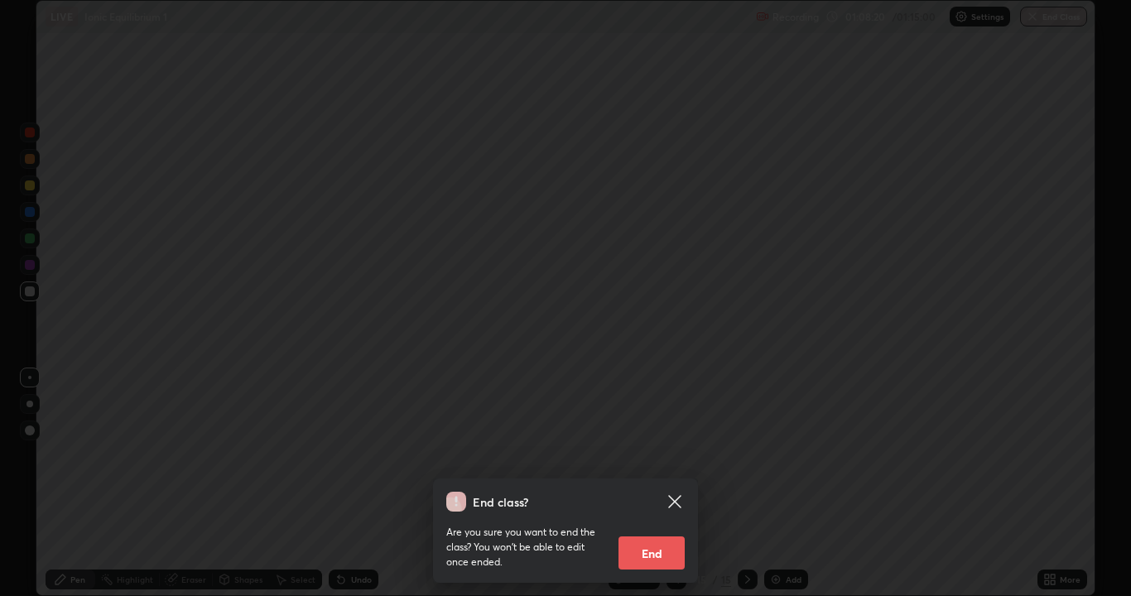
click at [672, 483] on button "End" at bounding box center [651, 552] width 66 height 33
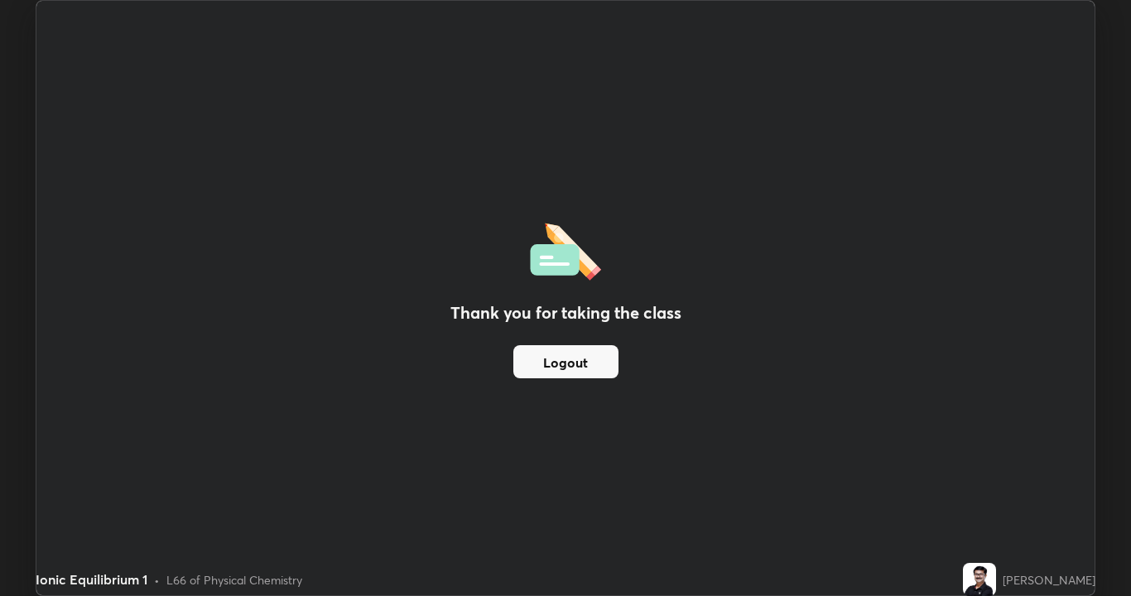
click at [585, 365] on button "Logout" at bounding box center [565, 361] width 105 height 33
